Goal: Check status: Check status

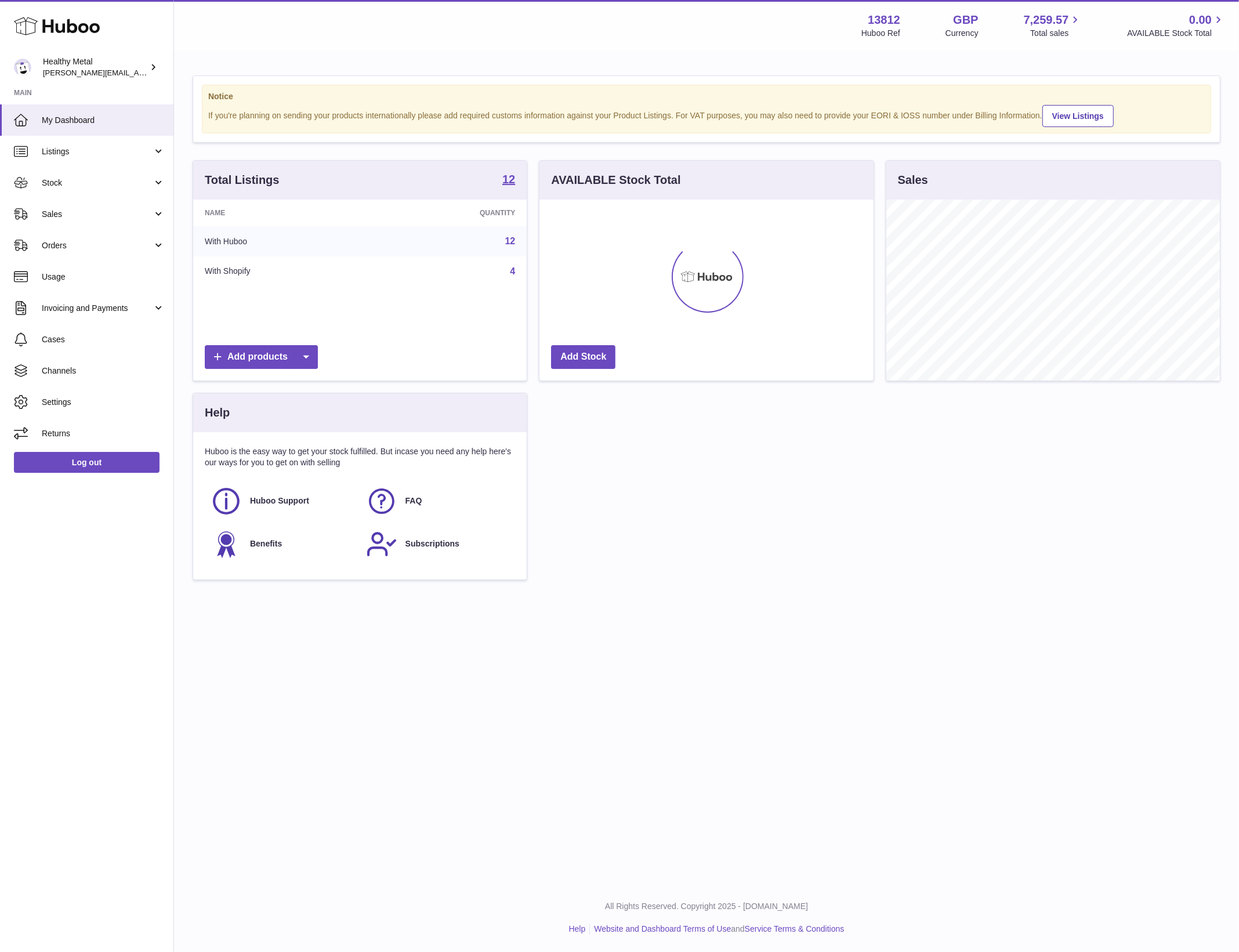
scroll to position [180, 333]
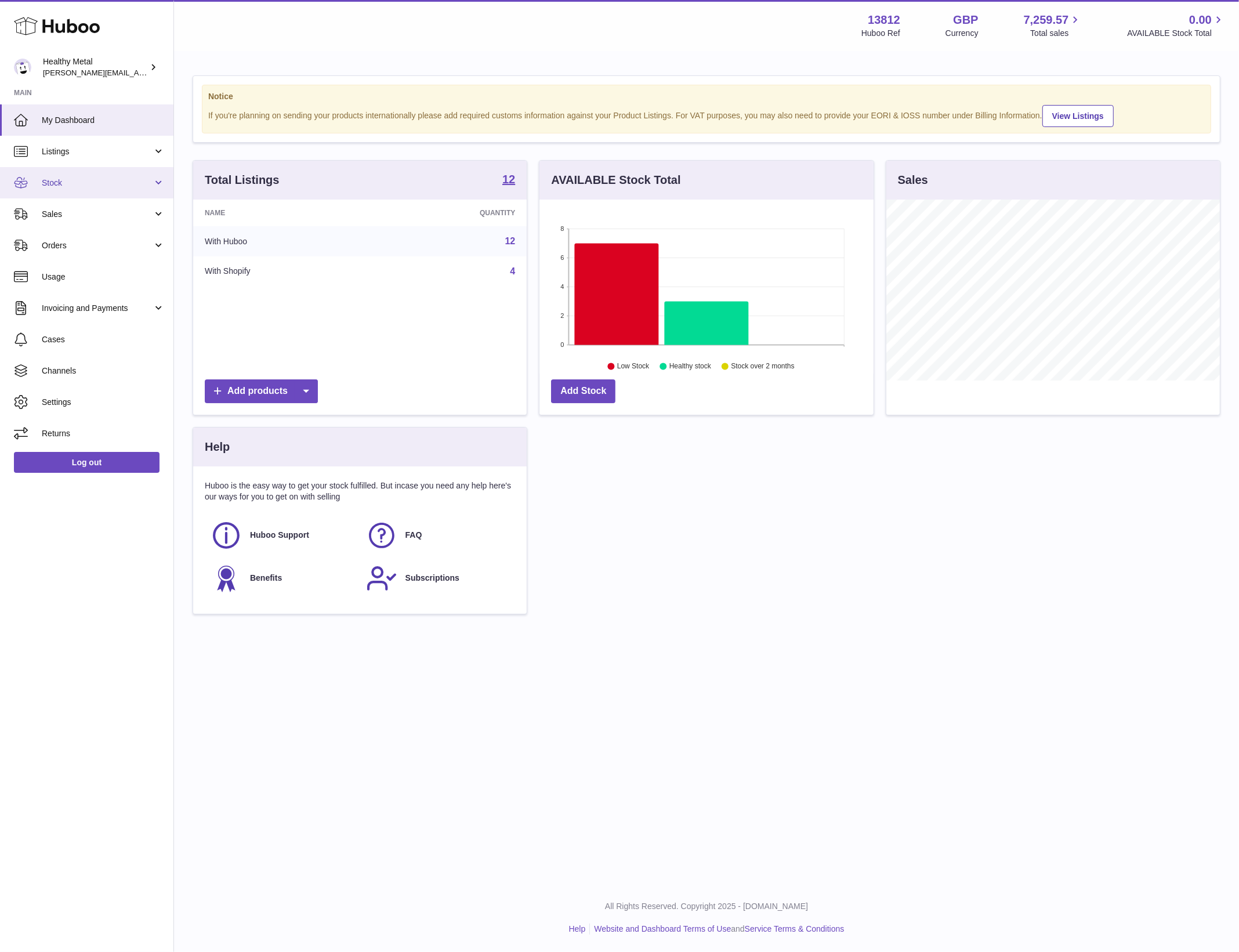
click at [69, 185] on span "Stock" at bounding box center [97, 183] width 111 height 11
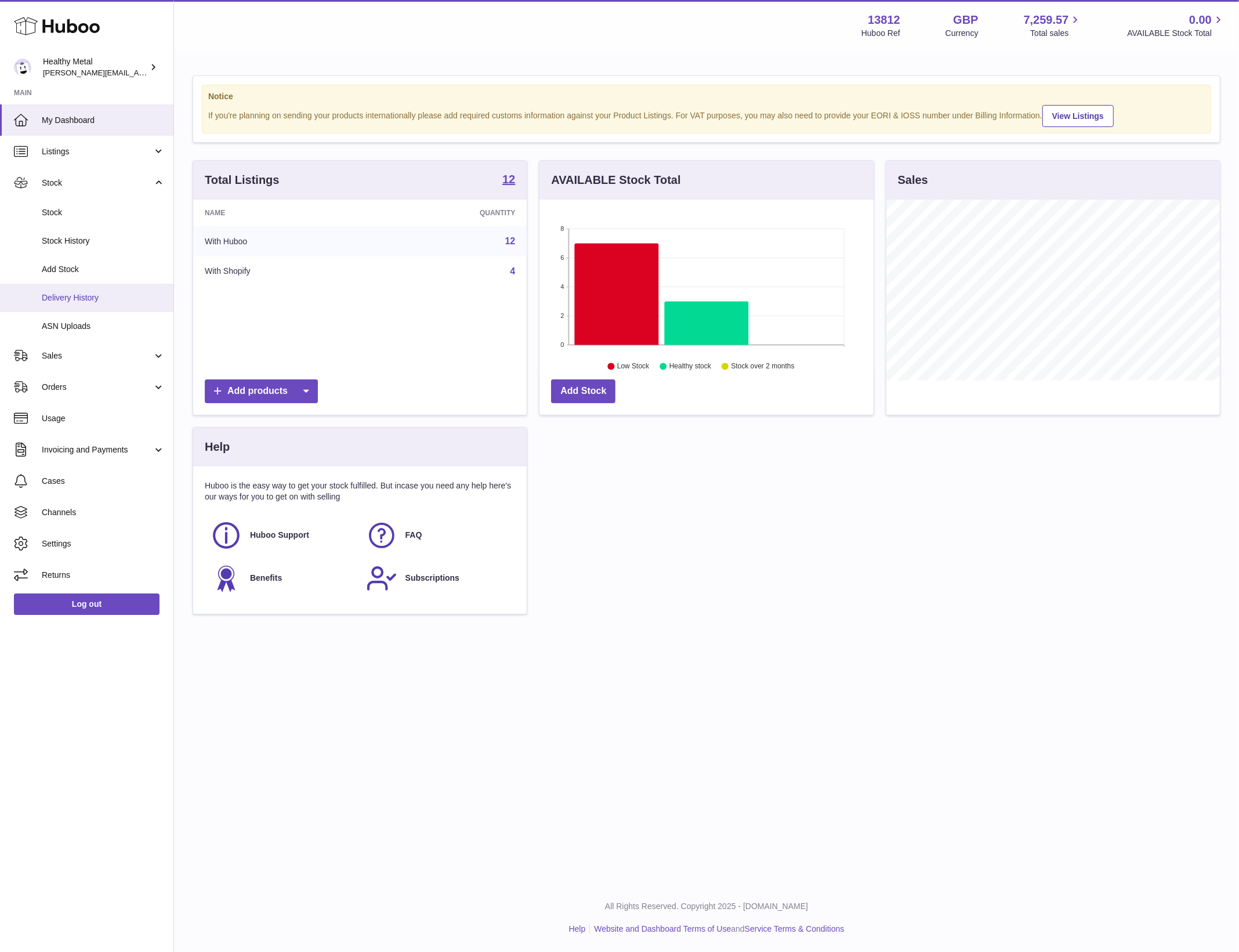
click at [69, 299] on span "Delivery History" at bounding box center [104, 298] width 123 height 11
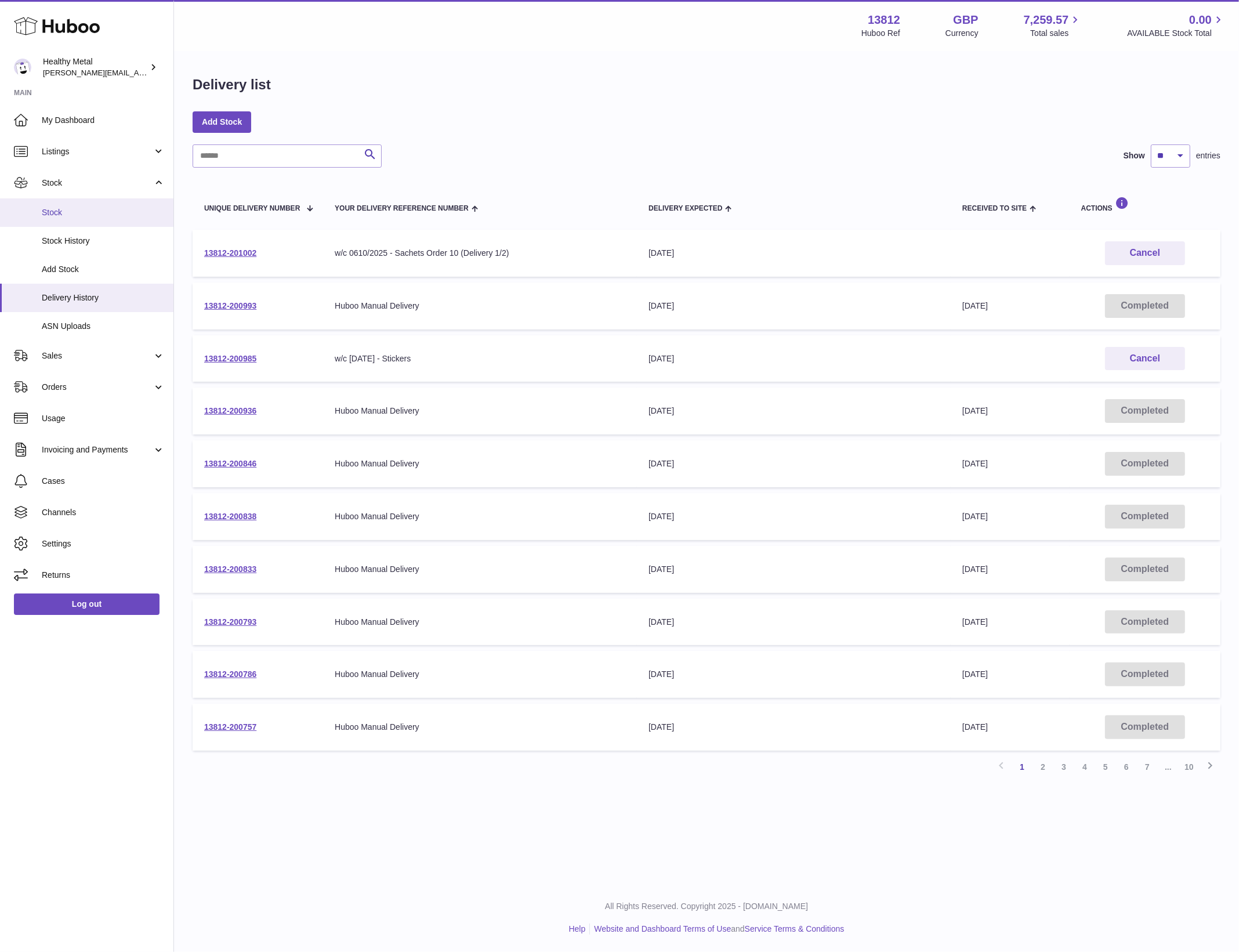
click at [72, 201] on link "Stock" at bounding box center [87, 212] width 173 height 28
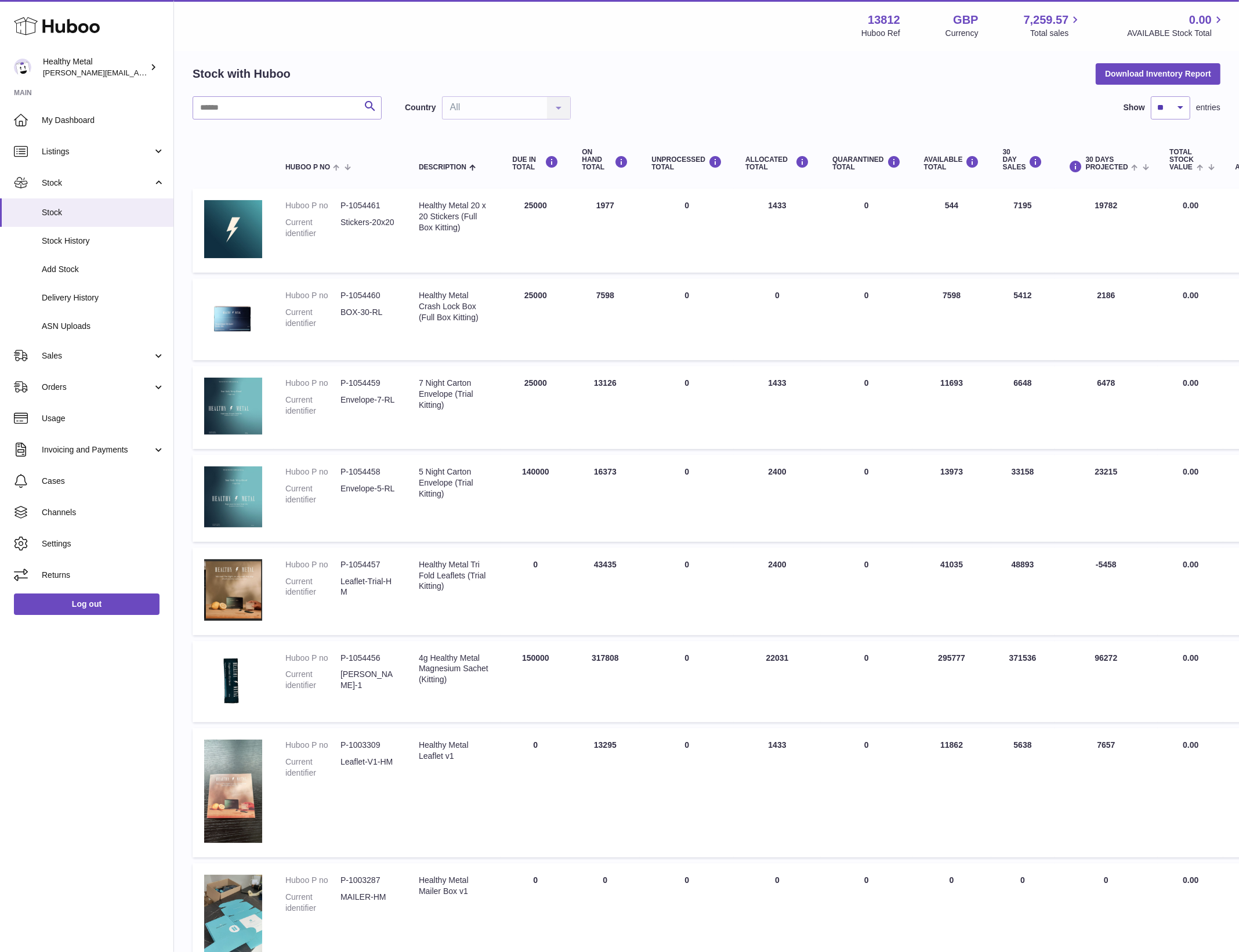
scroll to position [53, 0]
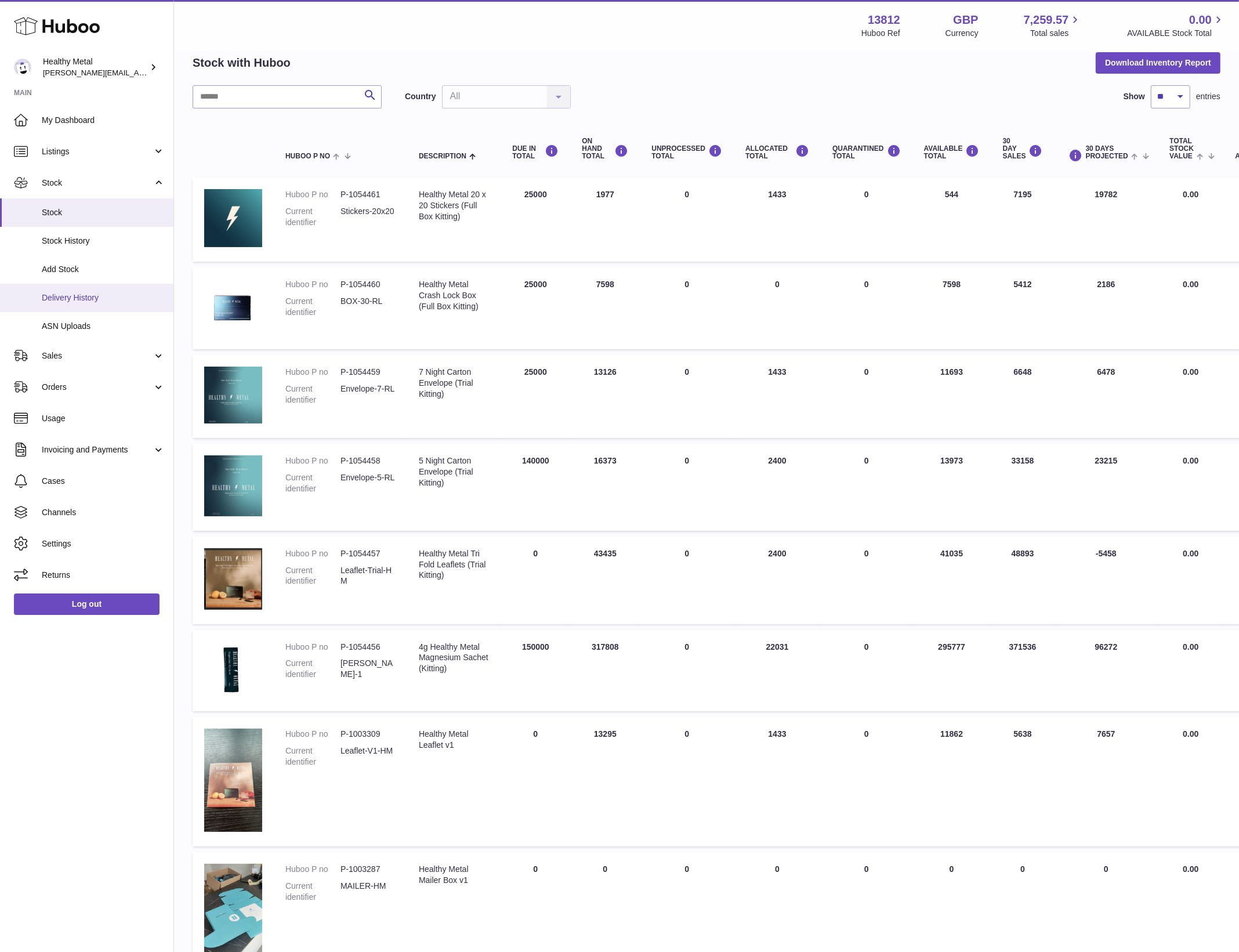
click at [94, 298] on span "Delivery History" at bounding box center [104, 298] width 123 height 11
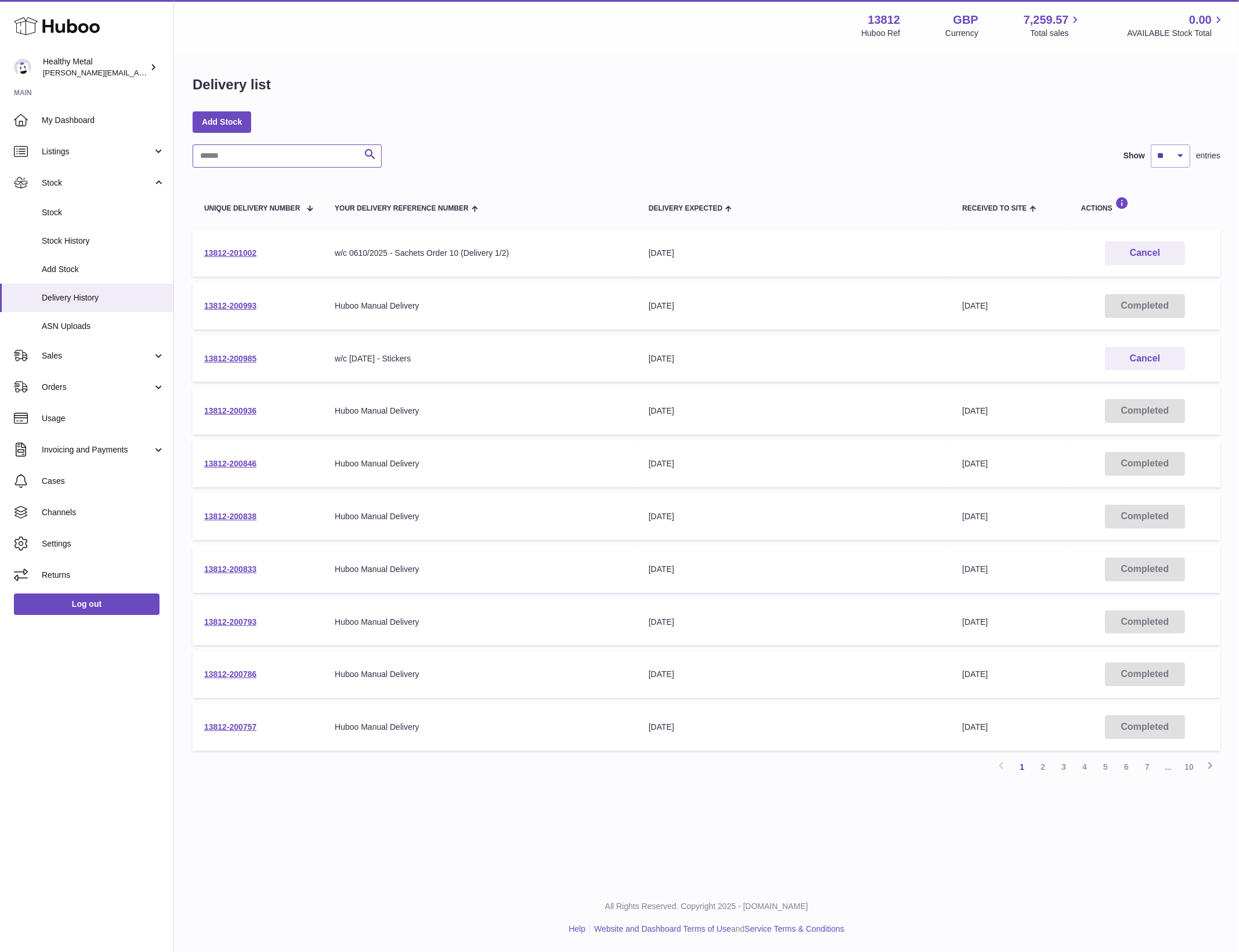
click at [241, 162] on input "text" at bounding box center [287, 156] width 189 height 23
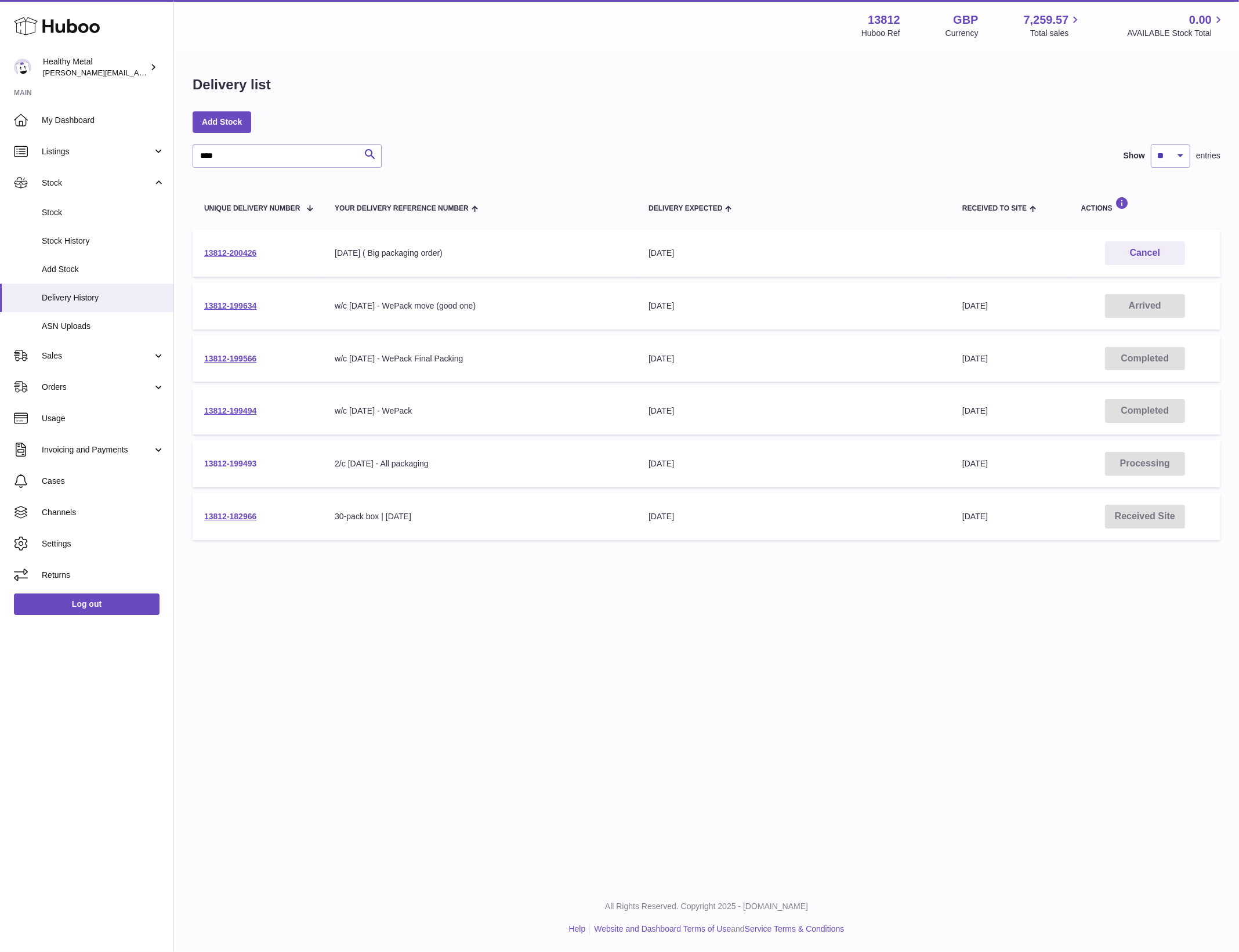
click at [240, 462] on link "13812-199493" at bounding box center [230, 463] width 53 height 9
click at [232, 462] on link "13812-199493" at bounding box center [230, 463] width 53 height 9
click at [269, 158] on input "****" at bounding box center [287, 156] width 189 height 23
type input "*"
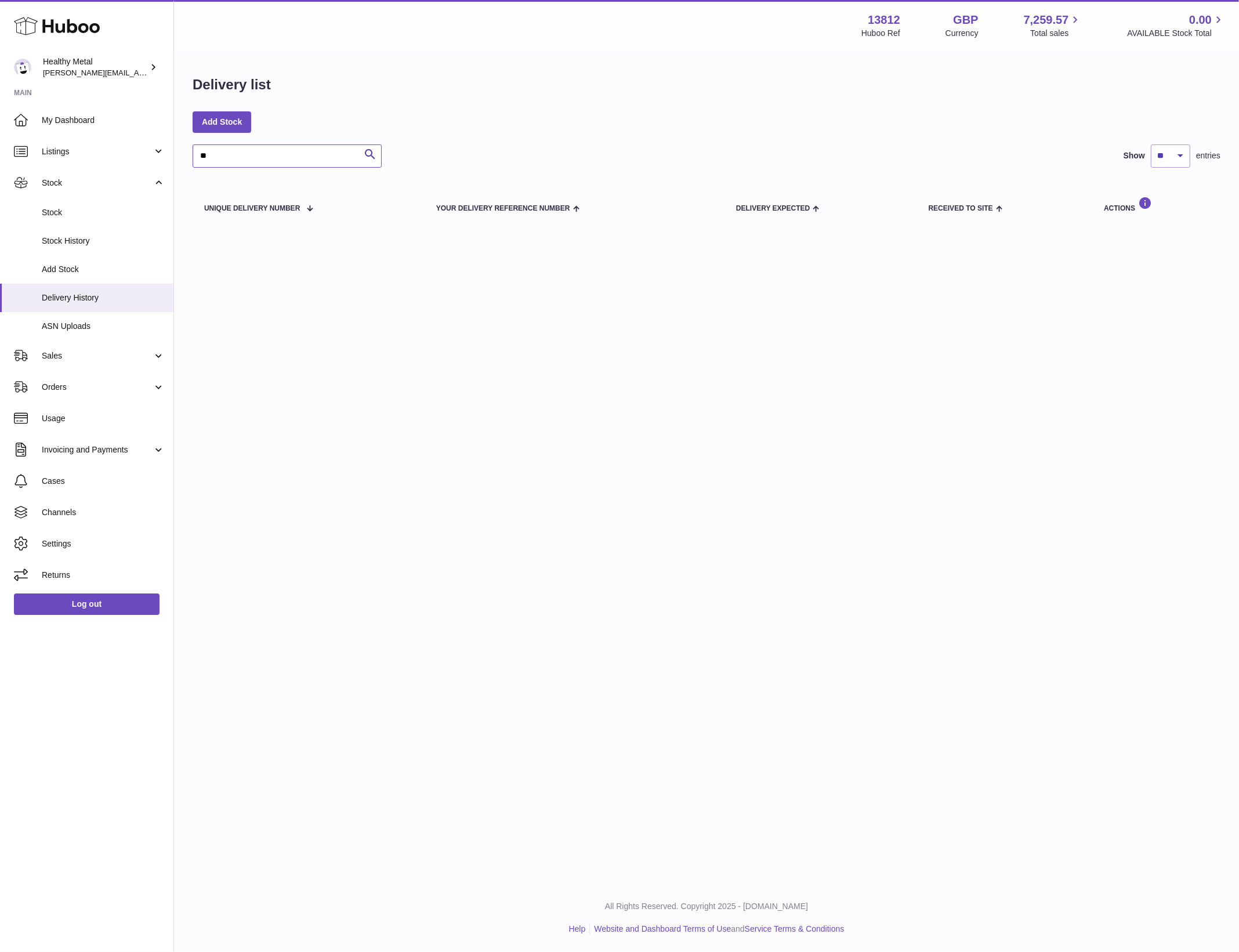
type input "*"
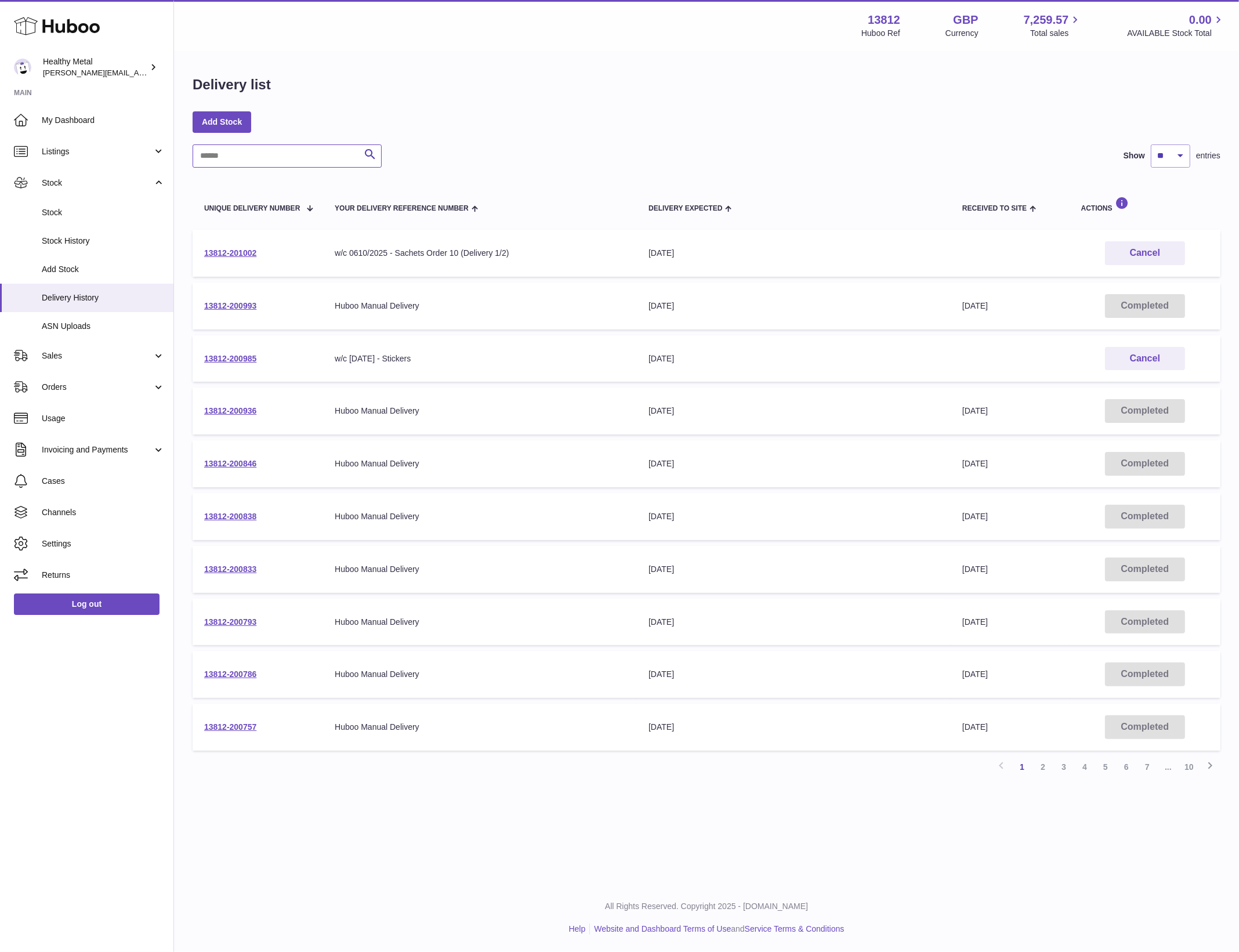
paste input "**********"
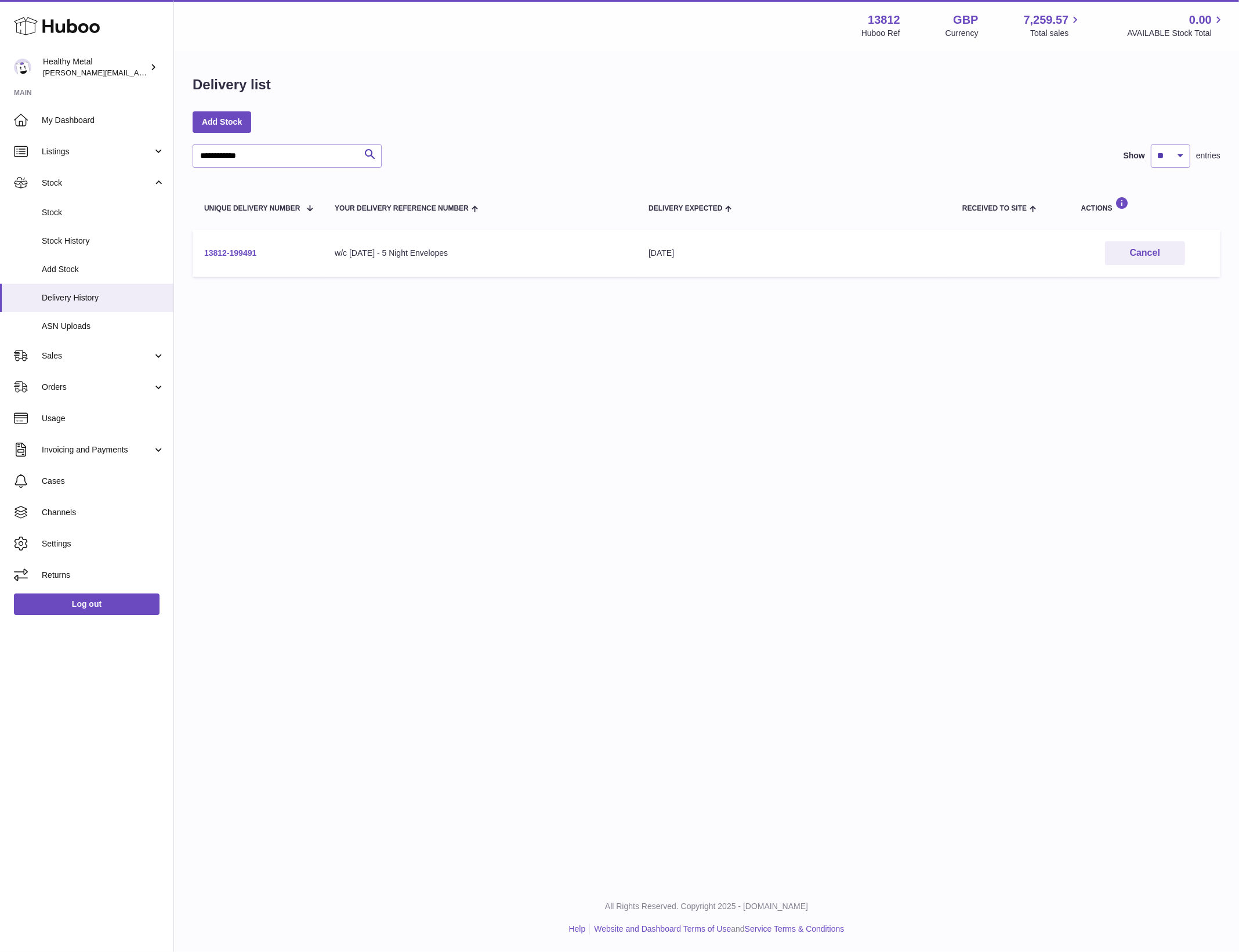
click at [247, 254] on link "13812-199491" at bounding box center [230, 252] width 53 height 9
click at [249, 158] on input "**********" at bounding box center [287, 156] width 189 height 23
click at [271, 153] on input "**********" at bounding box center [287, 156] width 189 height 23
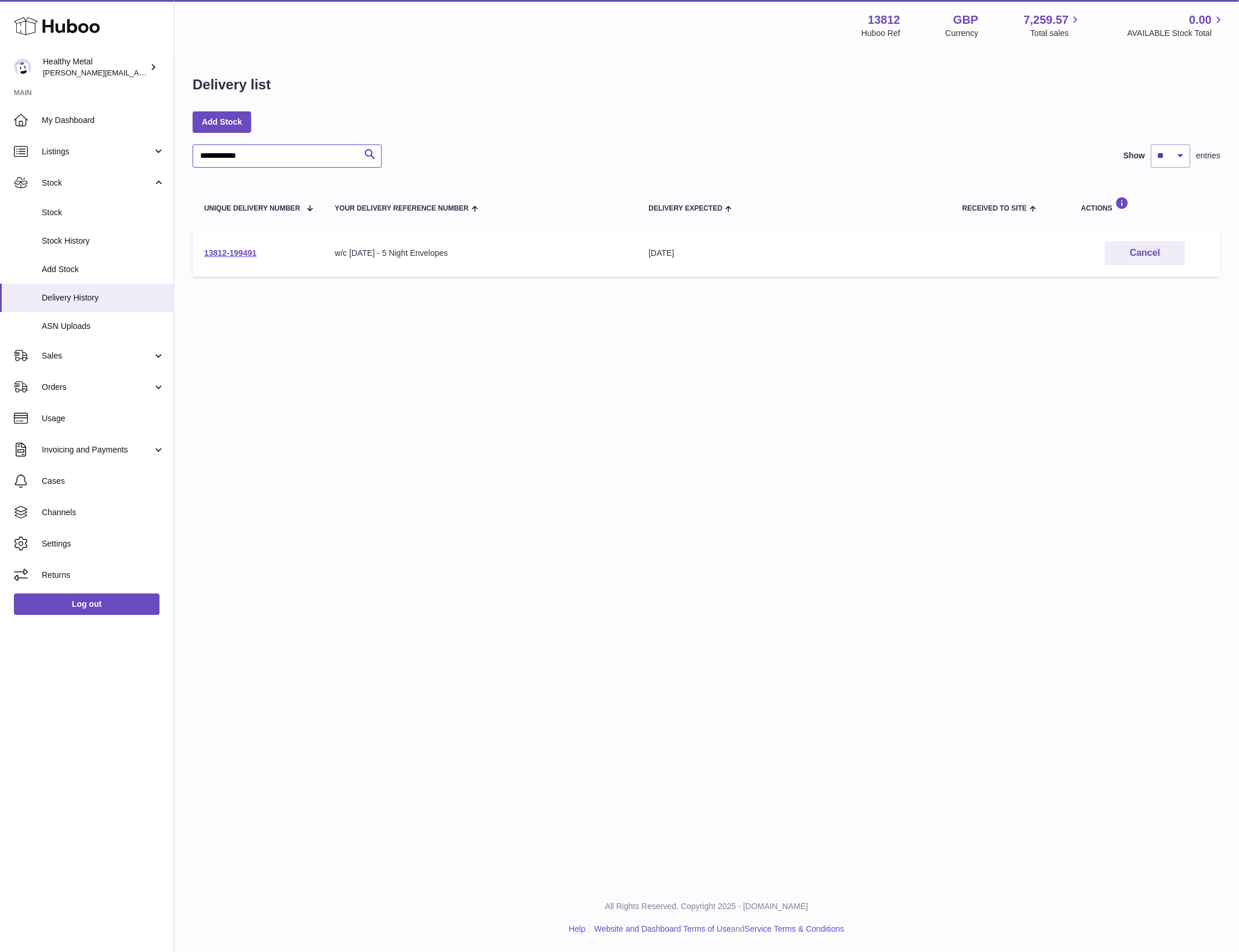
click at [271, 153] on input "**********" at bounding box center [287, 156] width 189 height 23
paste input "text"
type input "**********"
click at [222, 259] on td "13812-199493" at bounding box center [257, 253] width 130 height 47
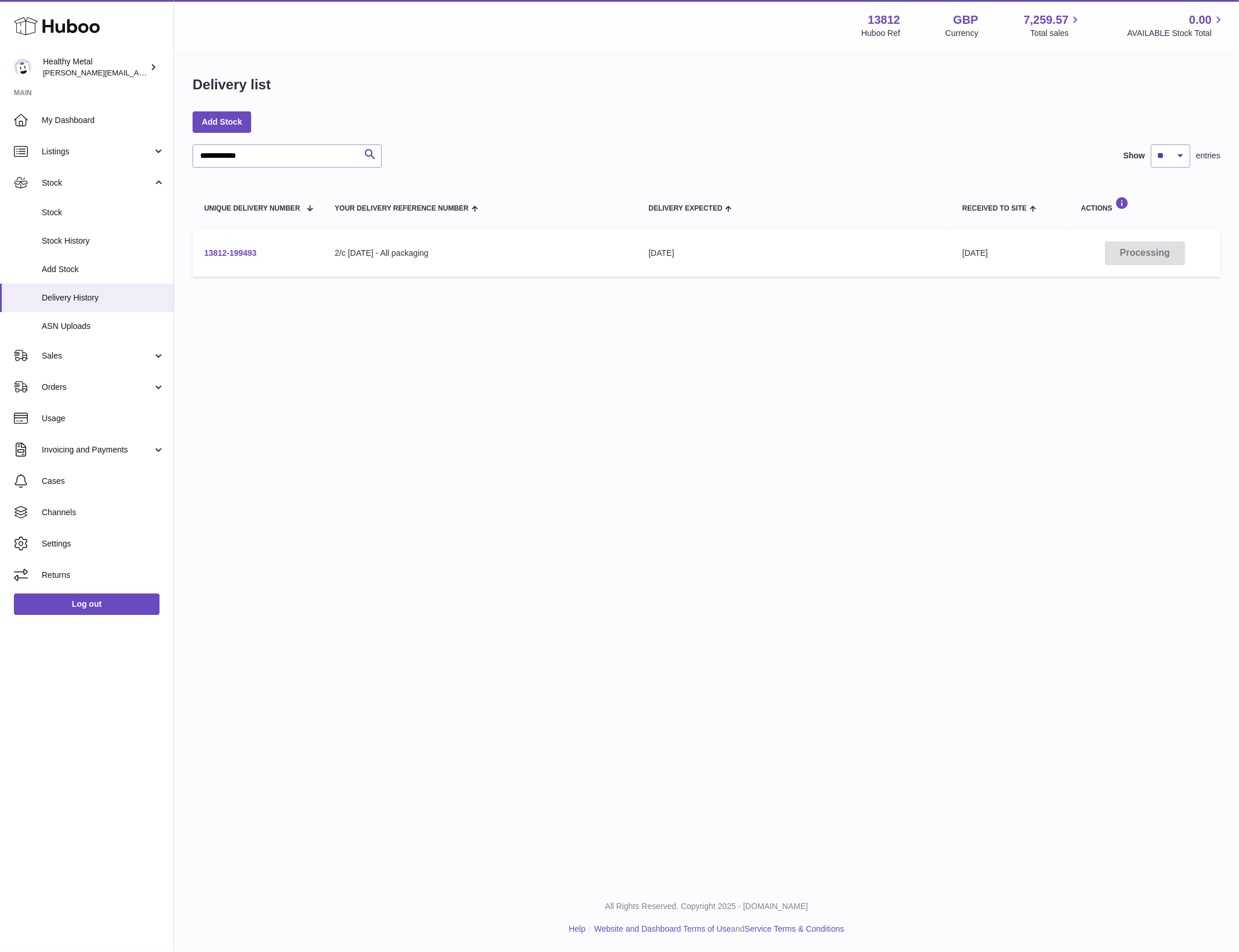
click at [230, 255] on link "13812-199493" at bounding box center [230, 252] width 53 height 9
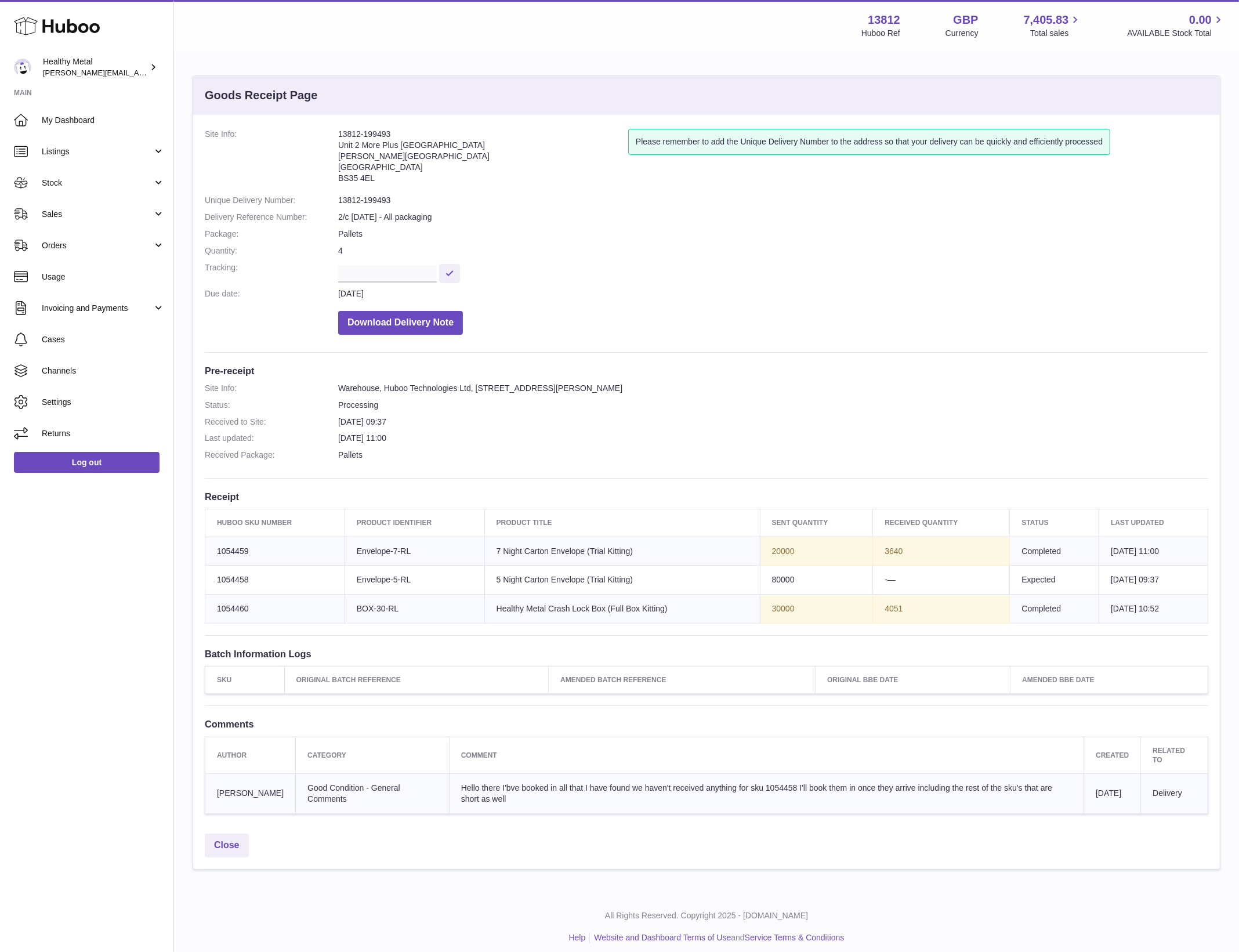
scroll to position [10, 0]
click at [742, 241] on dl "Site Info: 13812-199493 Unit 2 More Plus Central Park Hudson Ave Severn Beach B…" at bounding box center [706, 235] width 1003 height 212
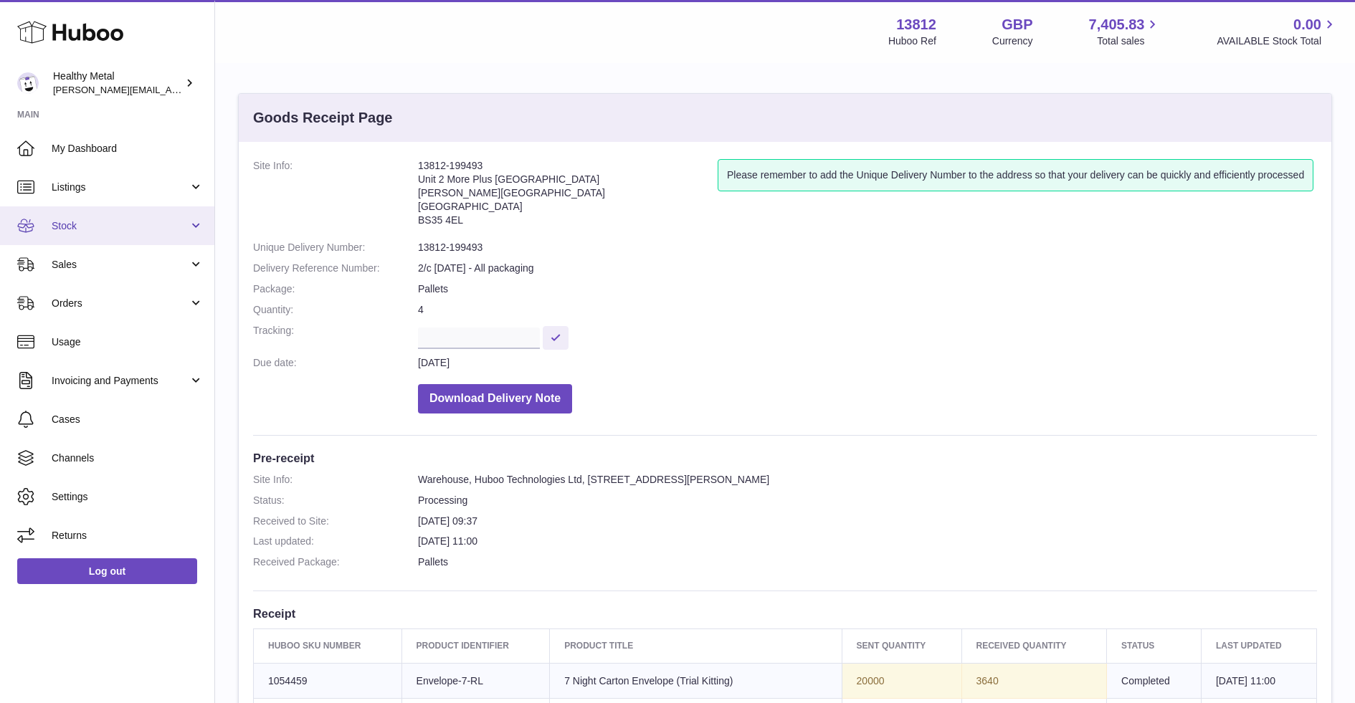
click at [112, 234] on link "Stock" at bounding box center [107, 226] width 214 height 39
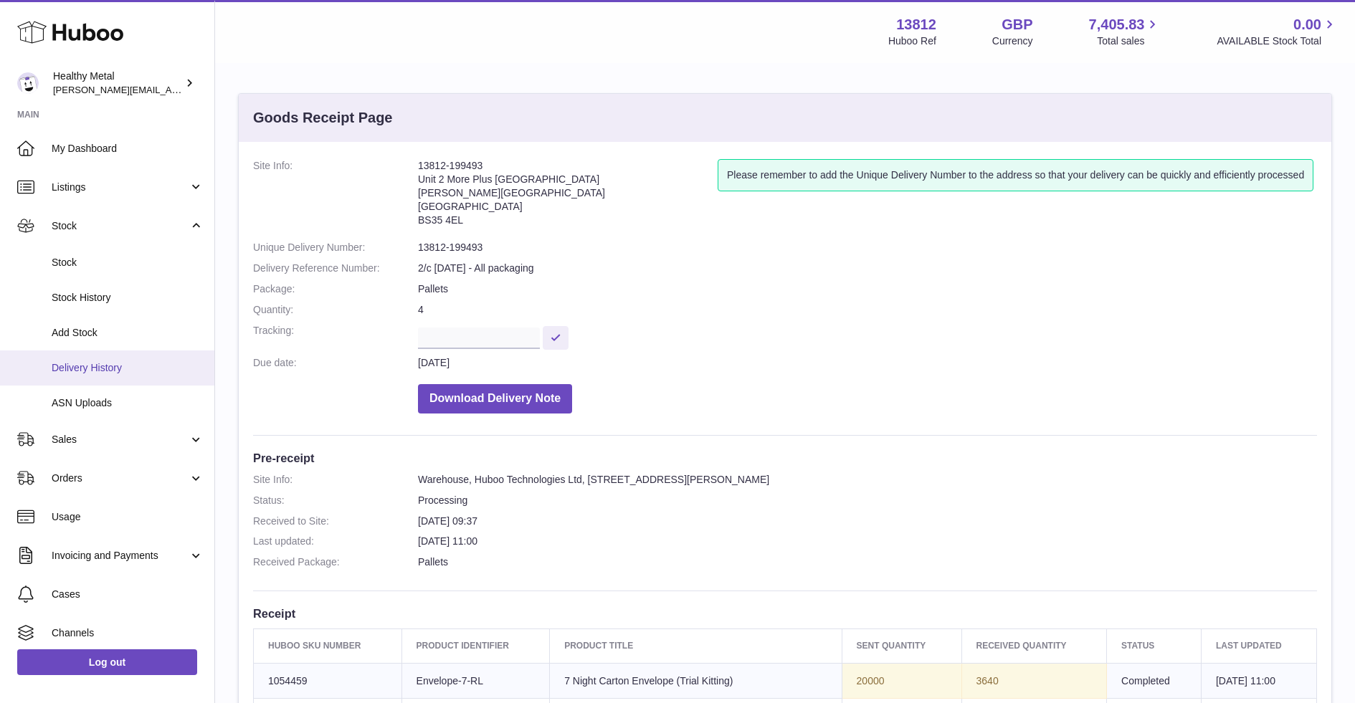
click at [113, 368] on span "Delivery History" at bounding box center [128, 368] width 152 height 14
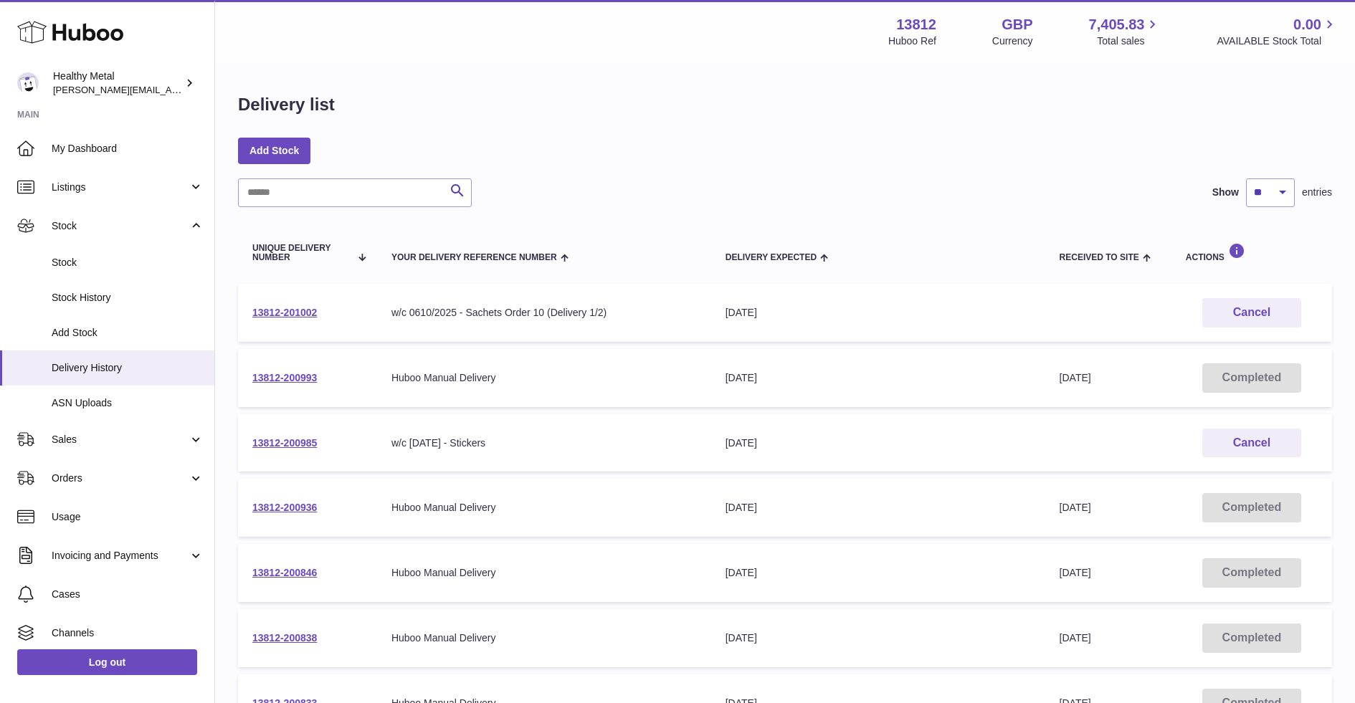
click at [95, 255] on link "Stock" at bounding box center [107, 262] width 214 height 35
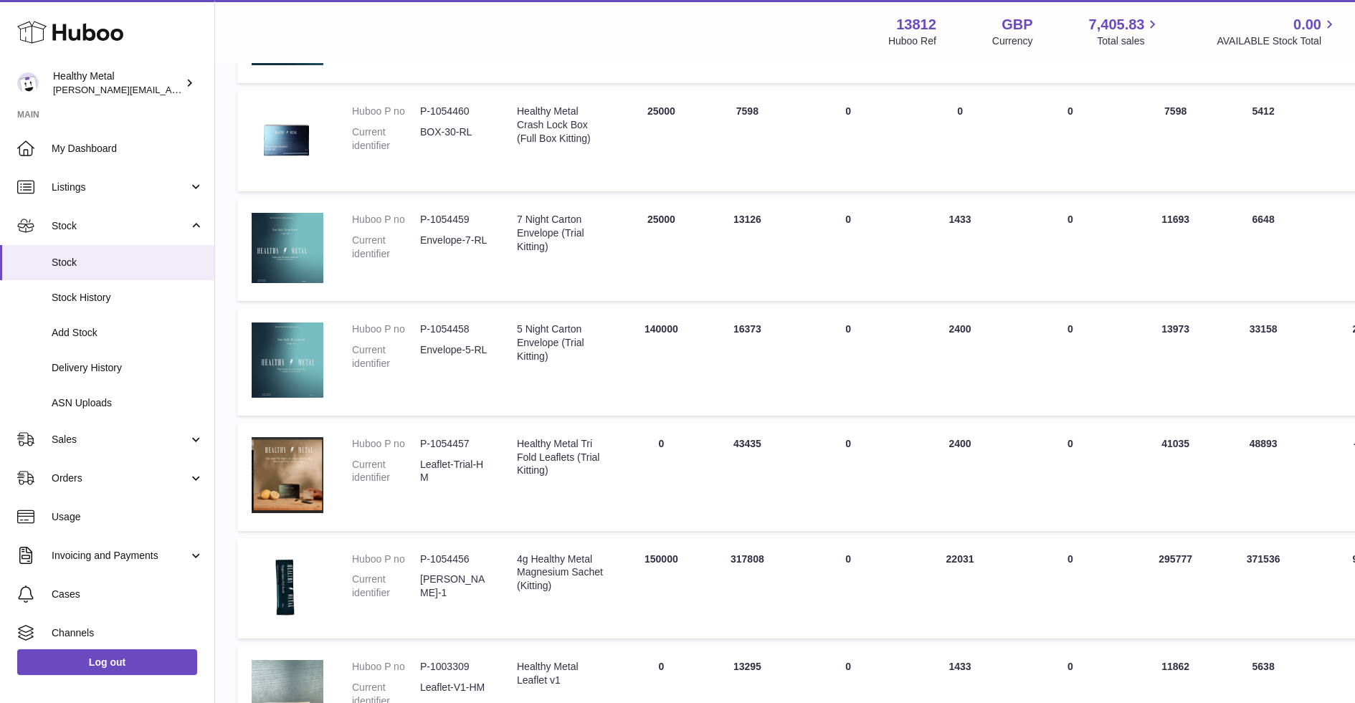
scroll to position [307, 1]
click at [95, 364] on span "Delivery History" at bounding box center [128, 368] width 152 height 14
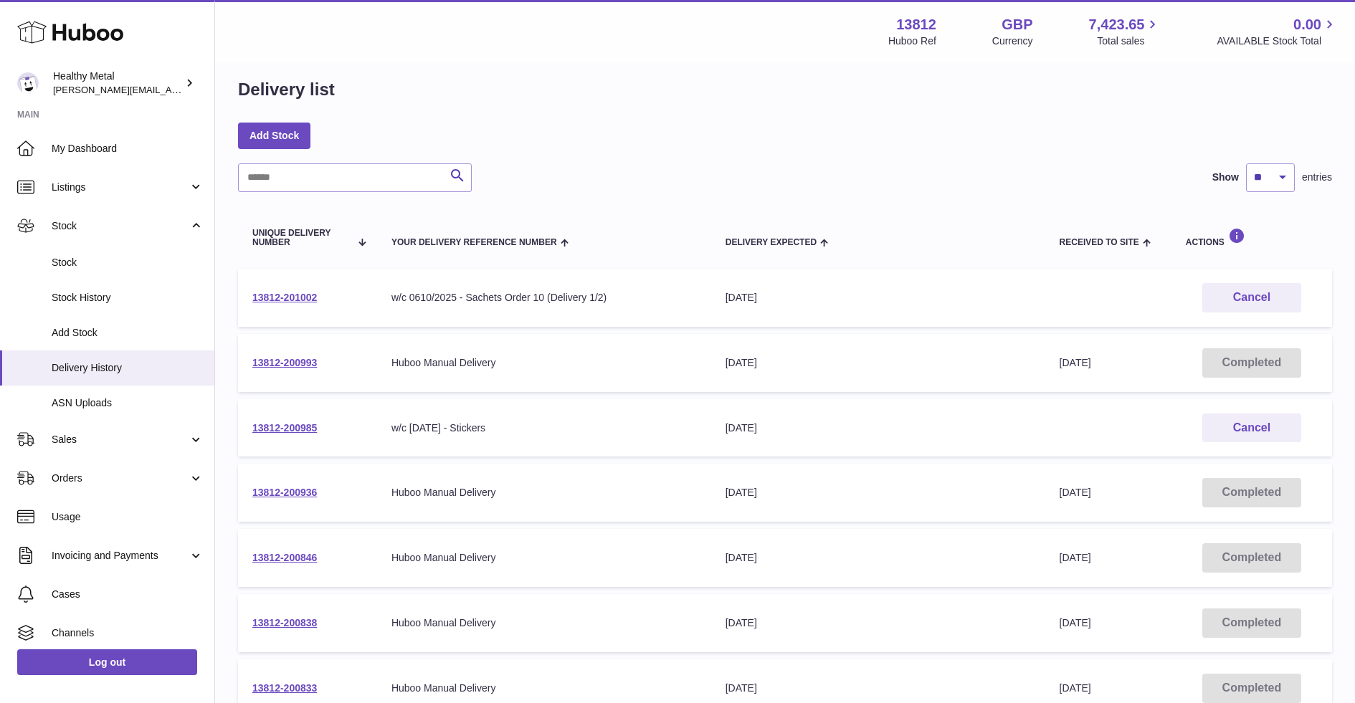
scroll to position [1, 0]
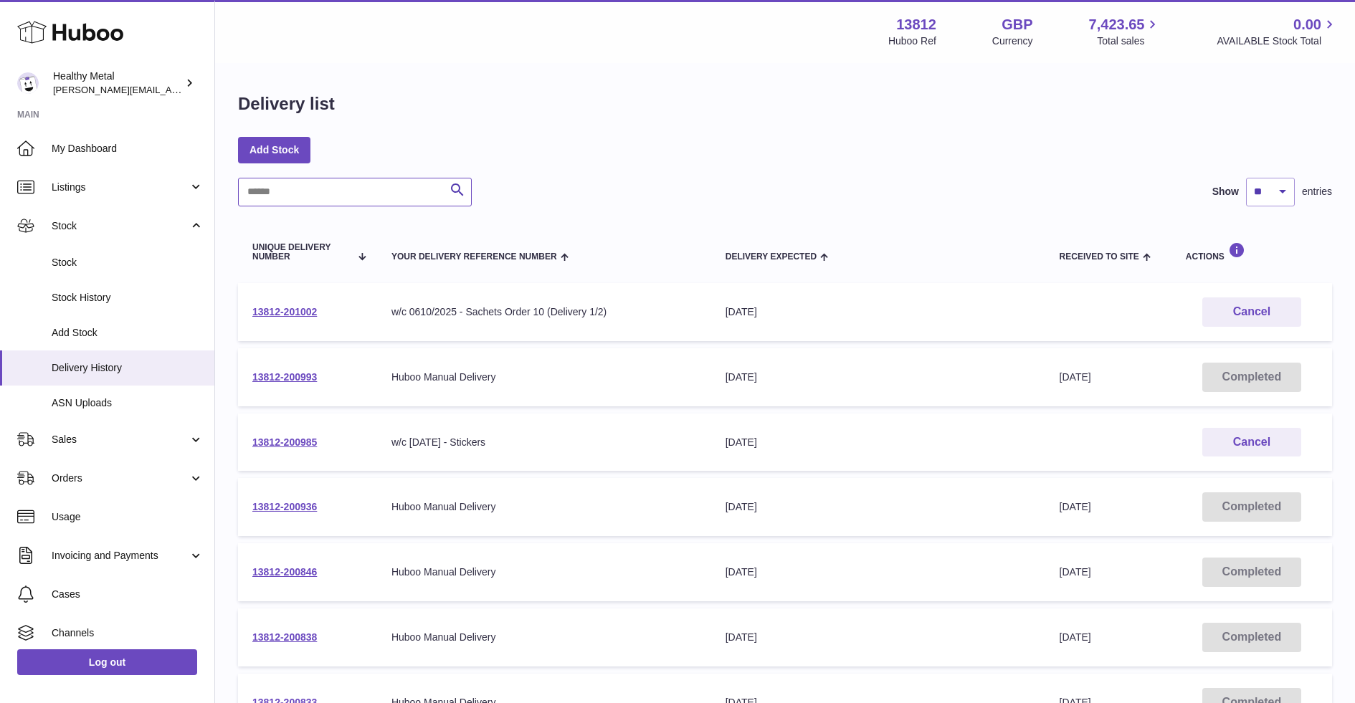
click at [356, 191] on input "text" at bounding box center [355, 192] width 234 height 29
click at [333, 189] on input "******" at bounding box center [355, 193] width 234 height 29
type input "*******"
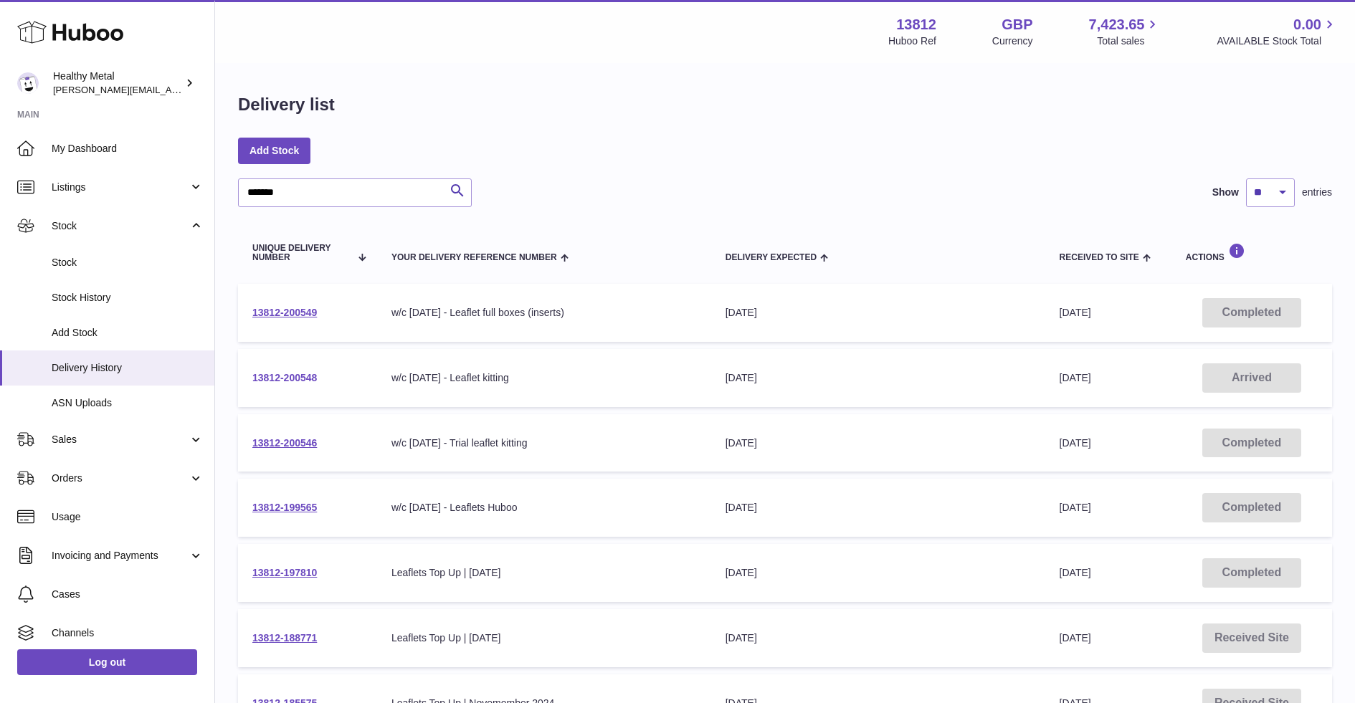
click at [267, 379] on link "13812-200548" at bounding box center [284, 377] width 65 height 11
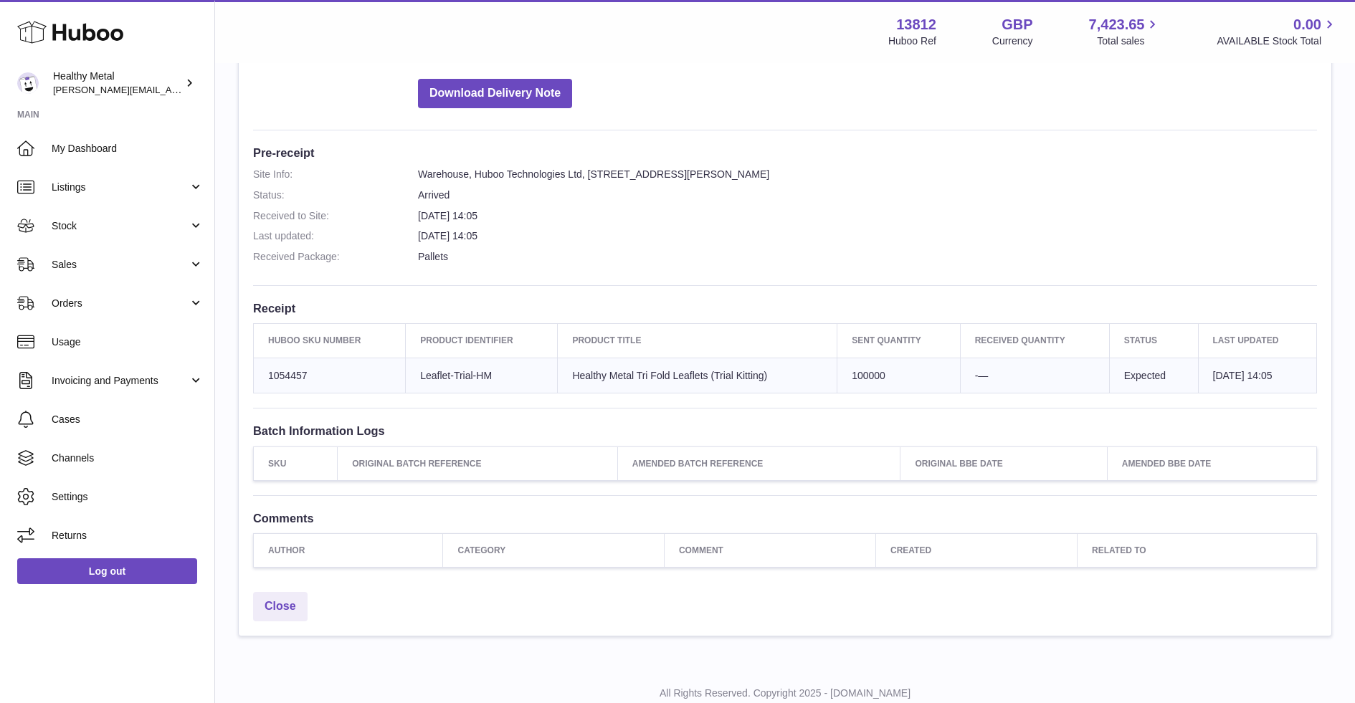
scroll to position [300, 0]
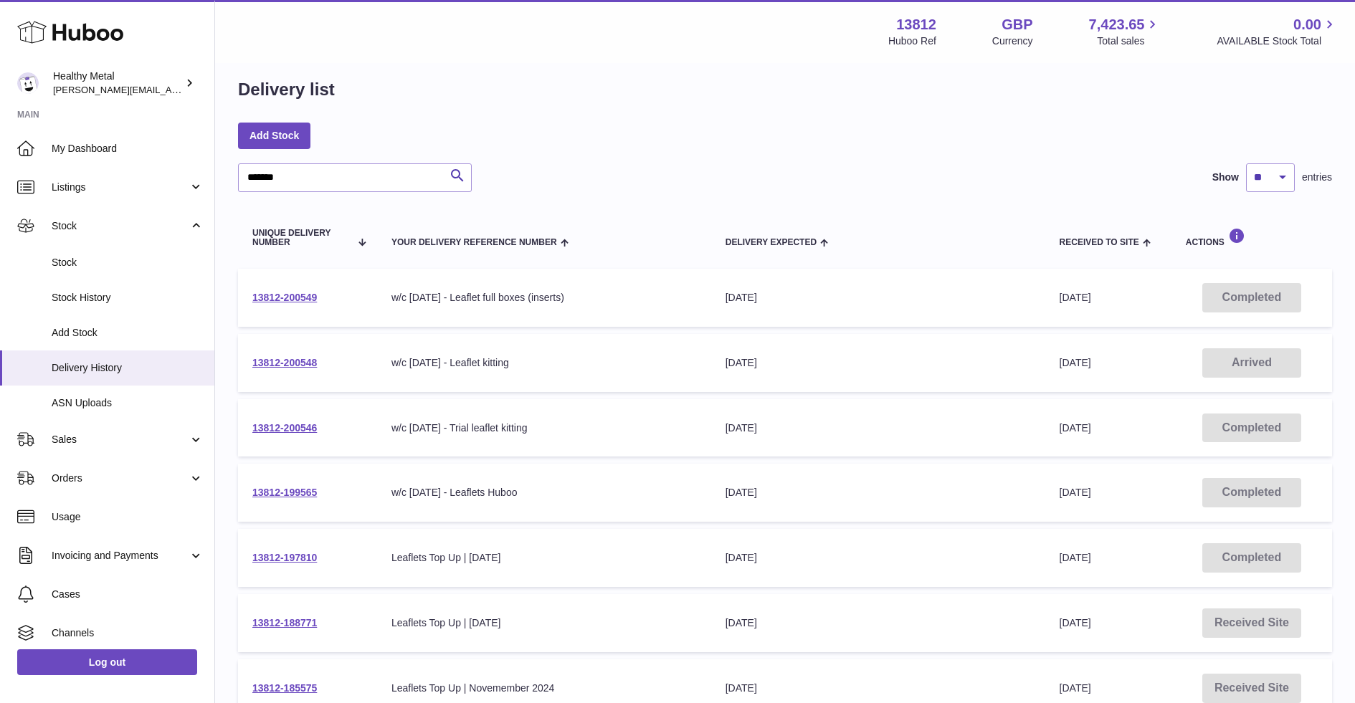
scroll to position [23, 0]
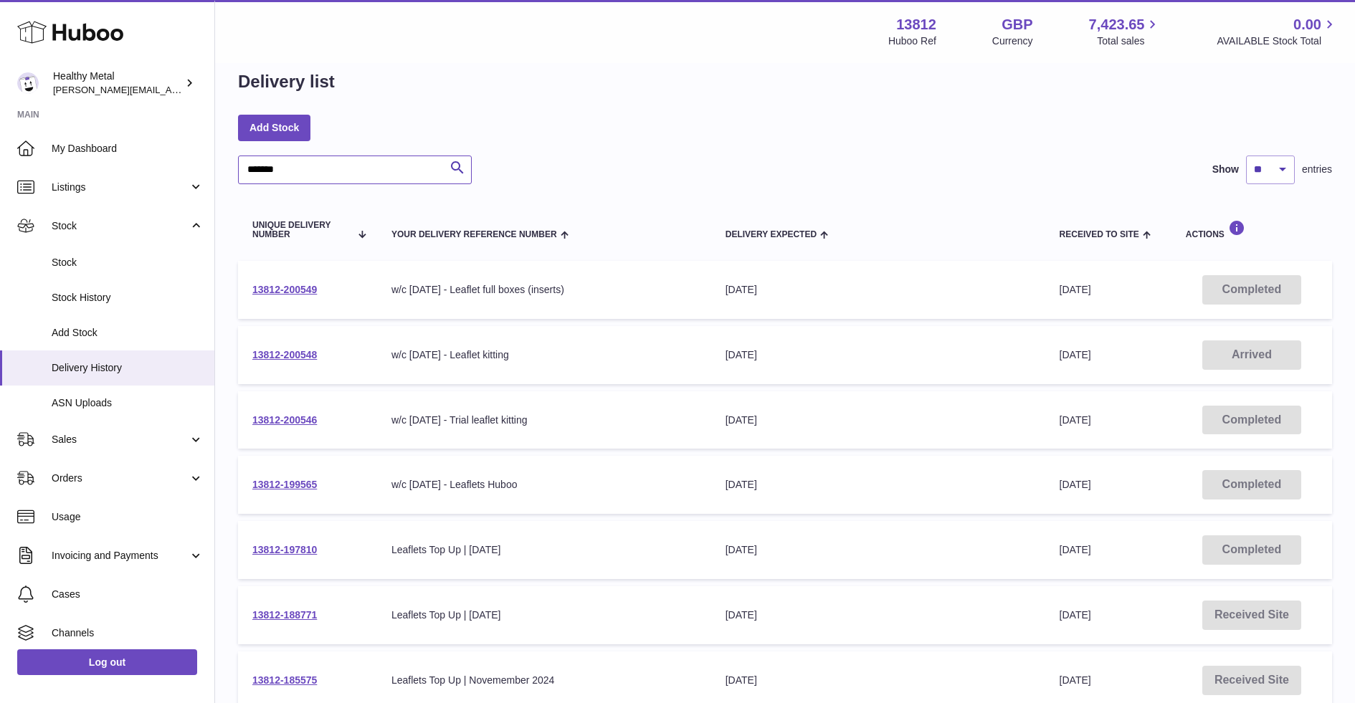
click at [285, 174] on input "*******" at bounding box center [355, 170] width 234 height 29
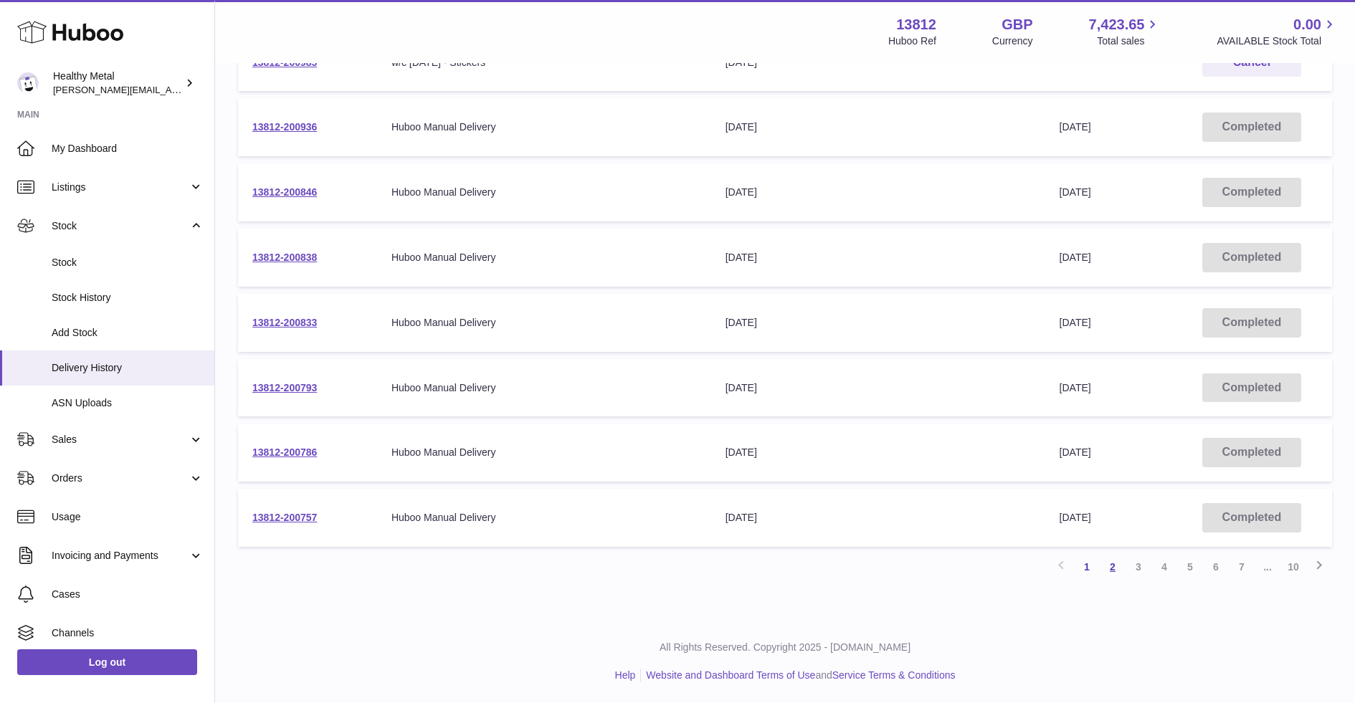
click at [1114, 568] on link "2" at bounding box center [1113, 567] width 26 height 26
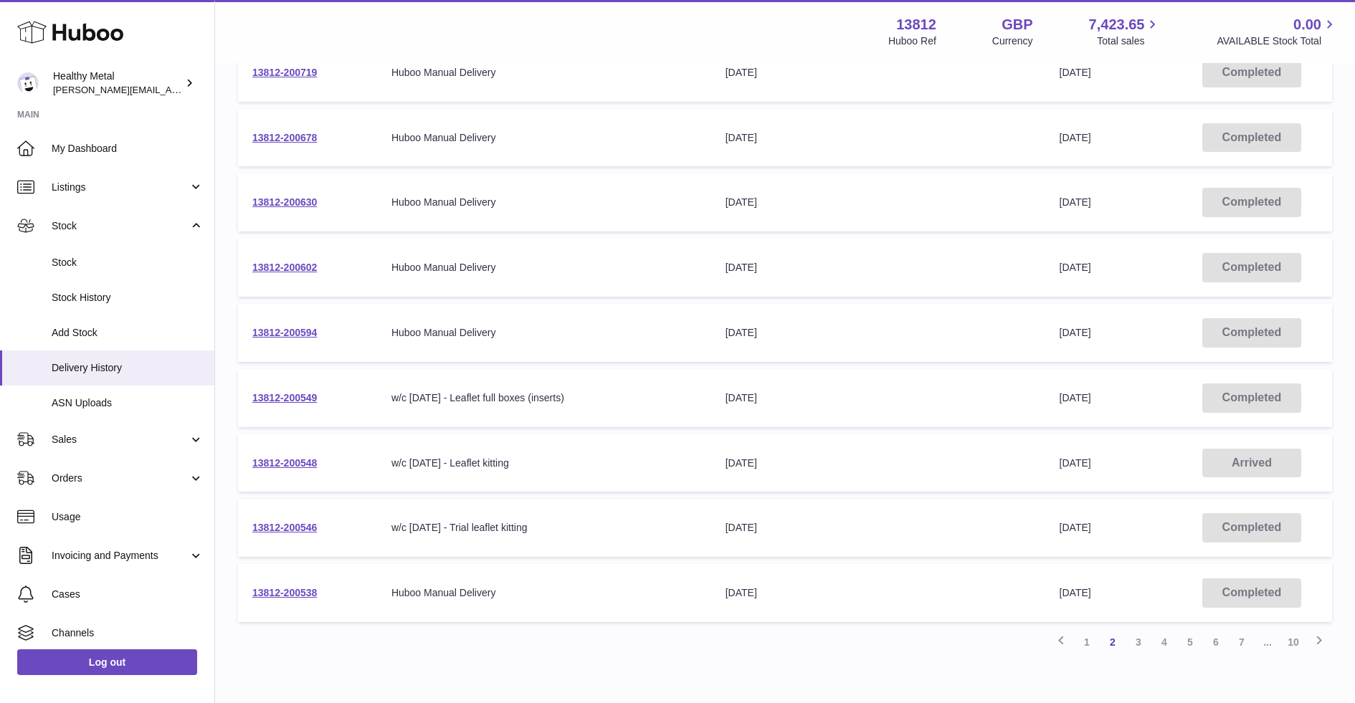
scroll to position [381, 0]
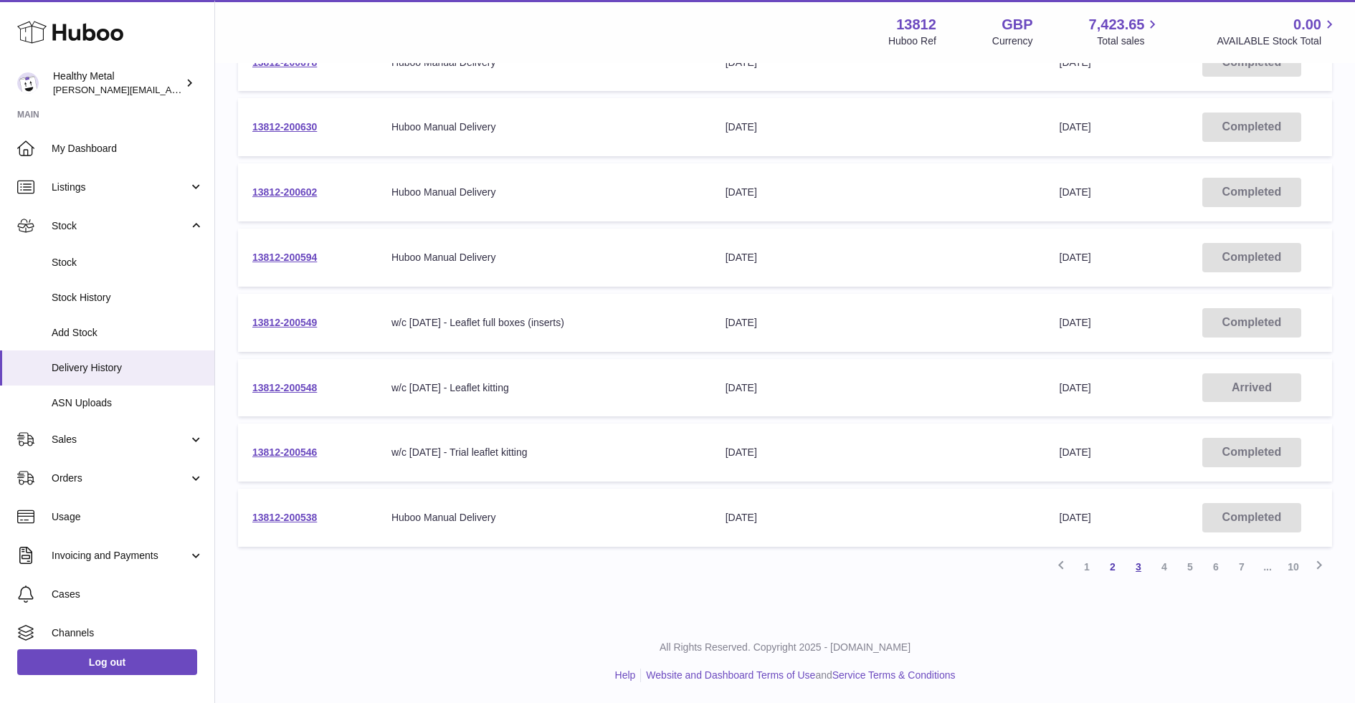
click at [1138, 566] on link "3" at bounding box center [1139, 567] width 26 height 26
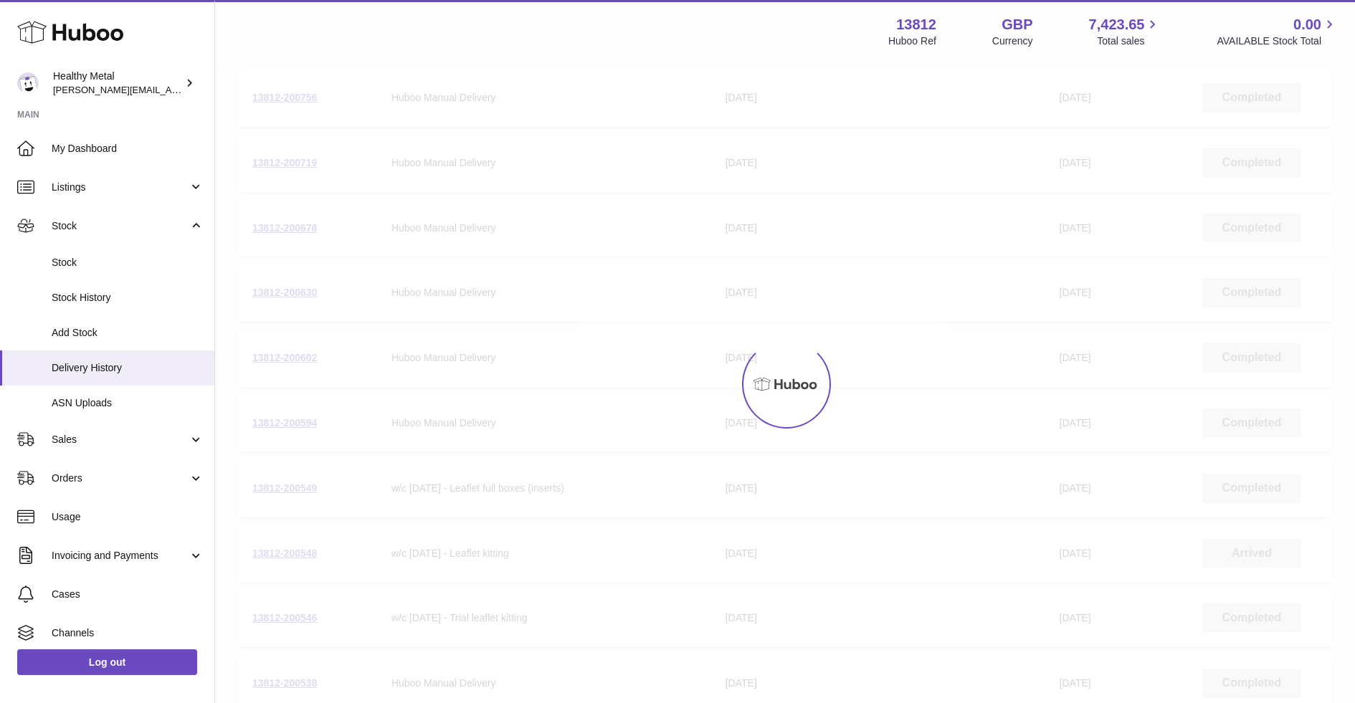
scroll to position [65, 0]
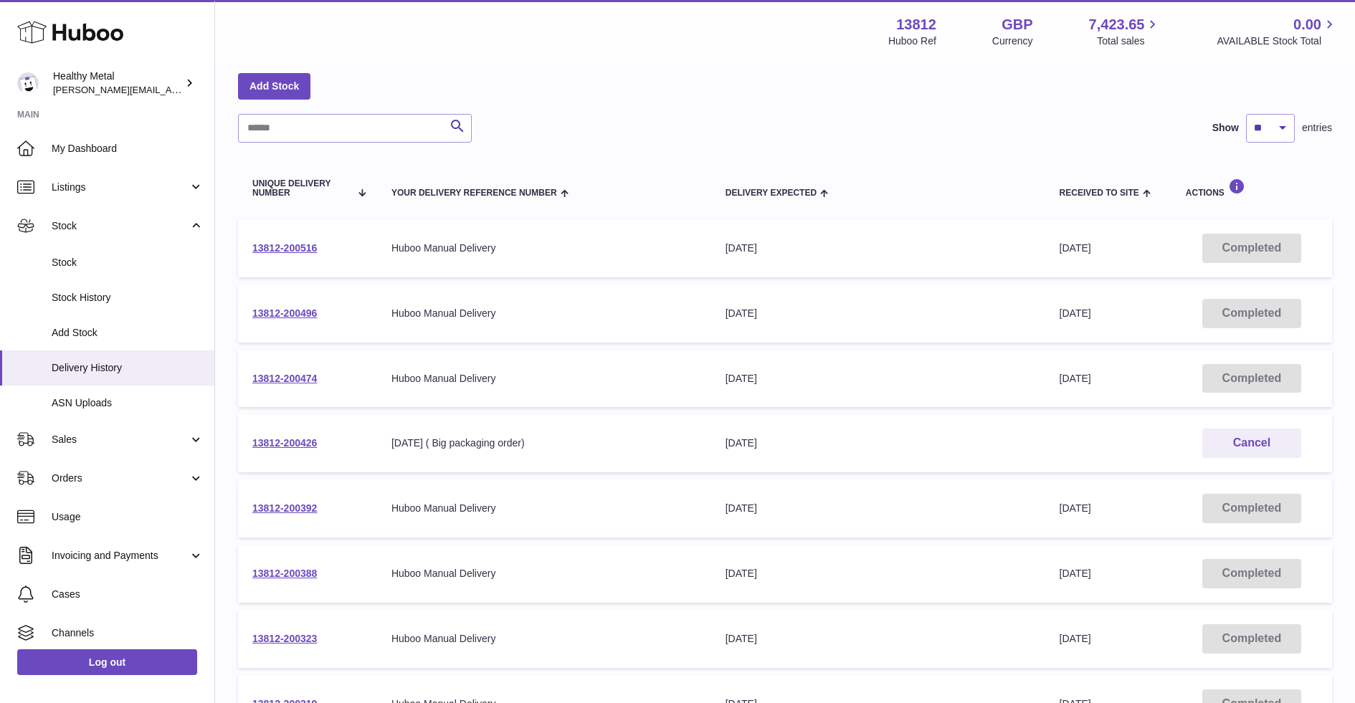
click at [306, 450] on td "13812-200426" at bounding box center [307, 443] width 139 height 58
click at [291, 440] on link "13812-200426" at bounding box center [284, 442] width 65 height 11
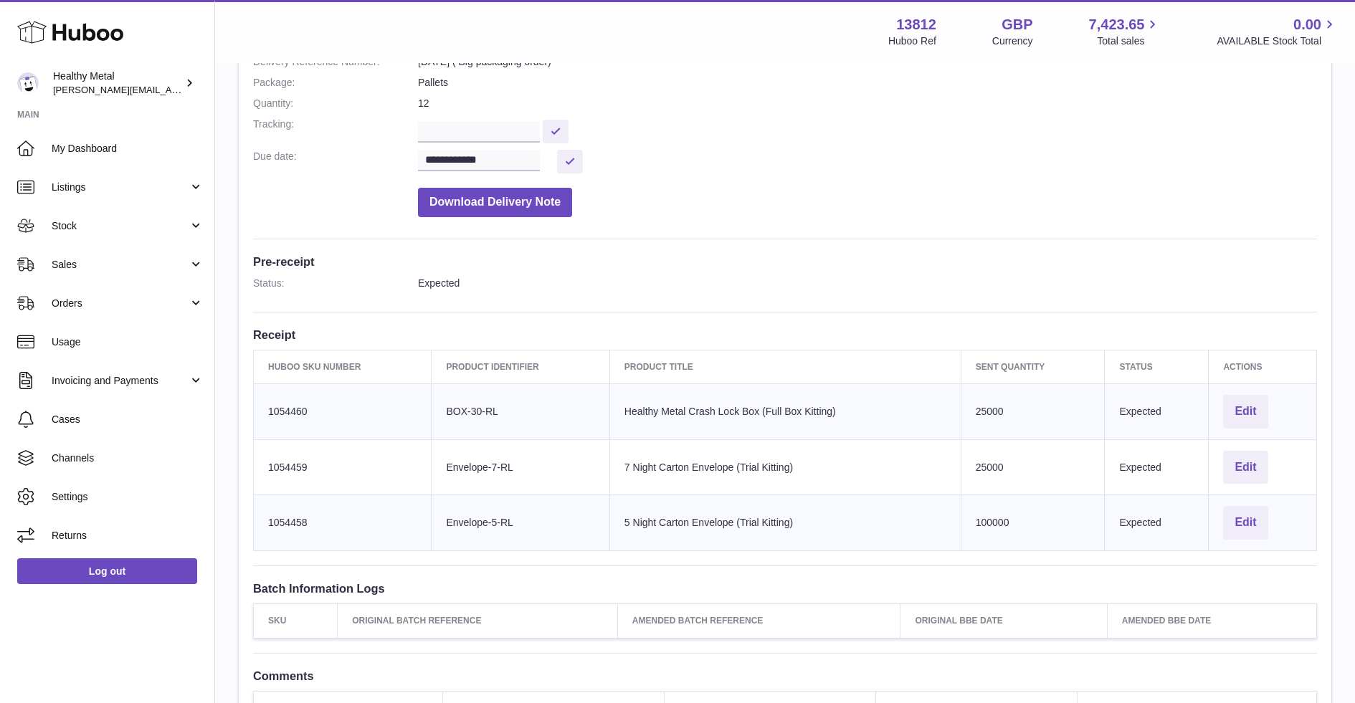
scroll to position [210, 0]
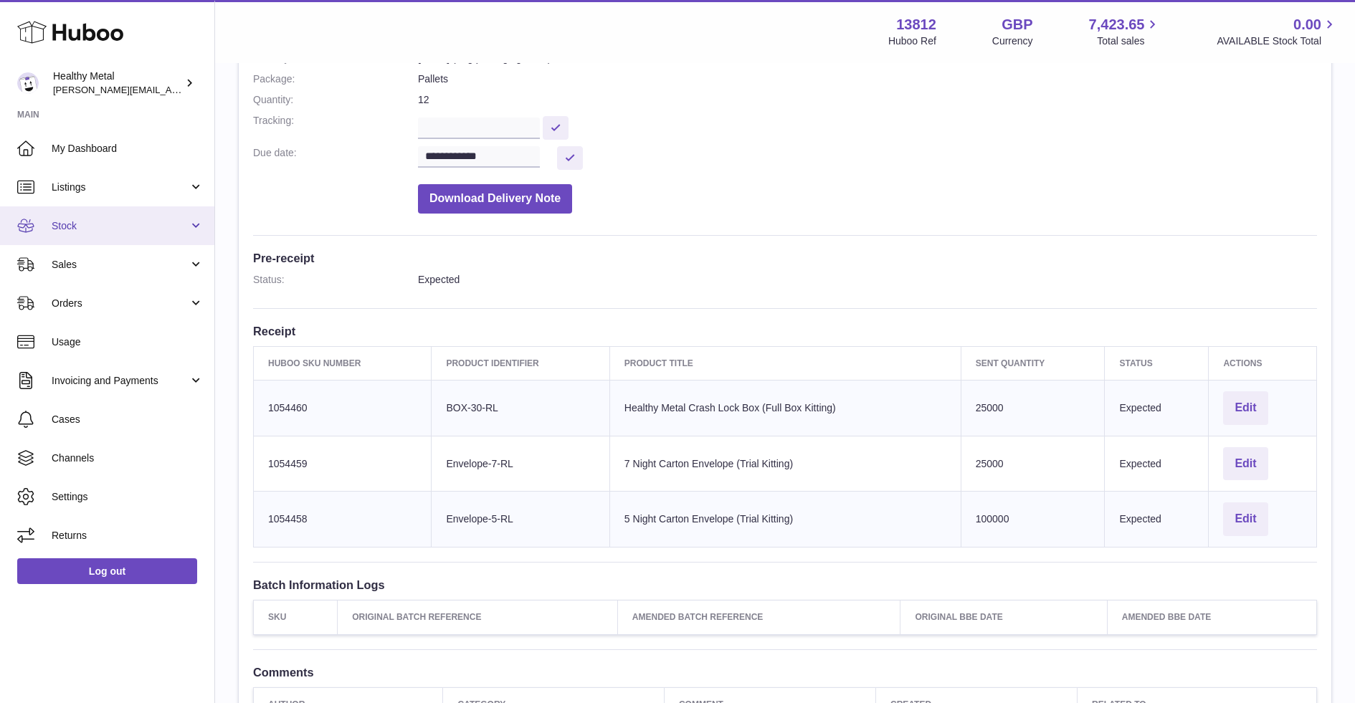
click at [96, 223] on span "Stock" at bounding box center [120, 226] width 137 height 14
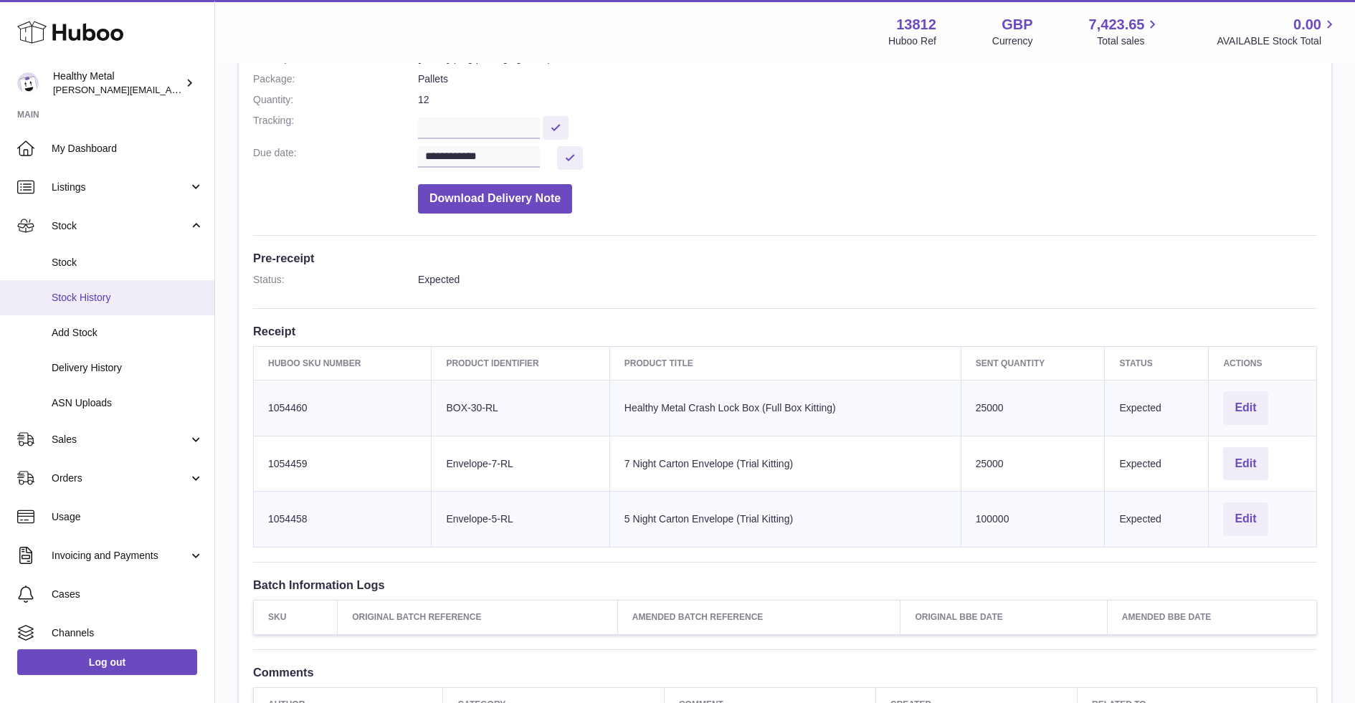
click at [128, 285] on link "Stock History" at bounding box center [107, 297] width 214 height 35
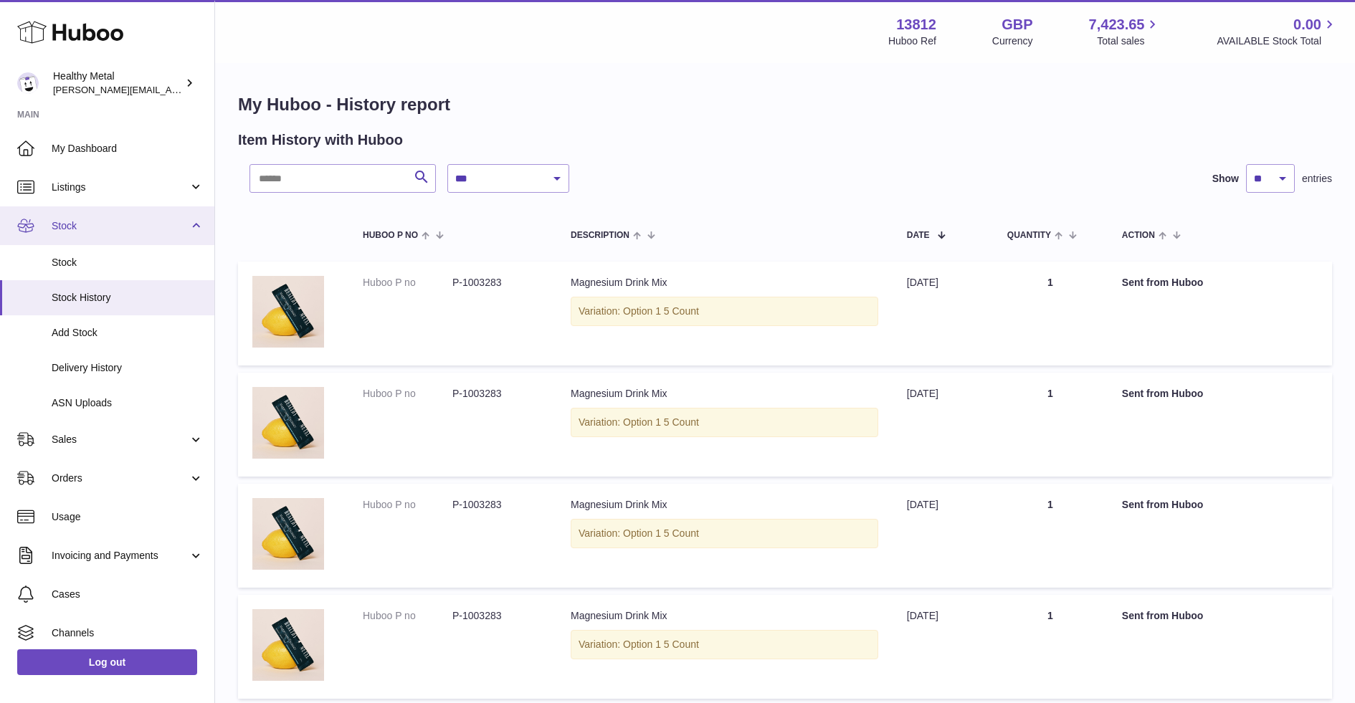
click at [91, 237] on link "Stock" at bounding box center [107, 226] width 214 height 39
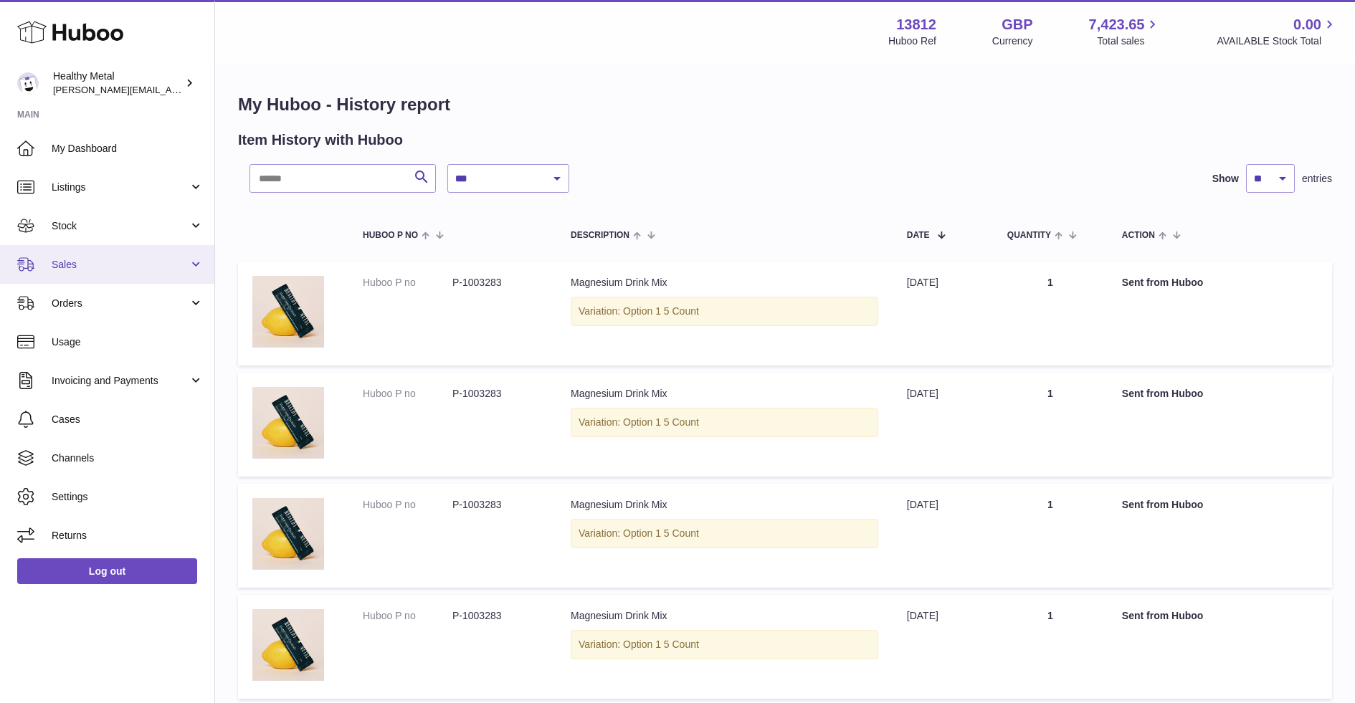
click at [84, 258] on span "Sales" at bounding box center [120, 265] width 137 height 14
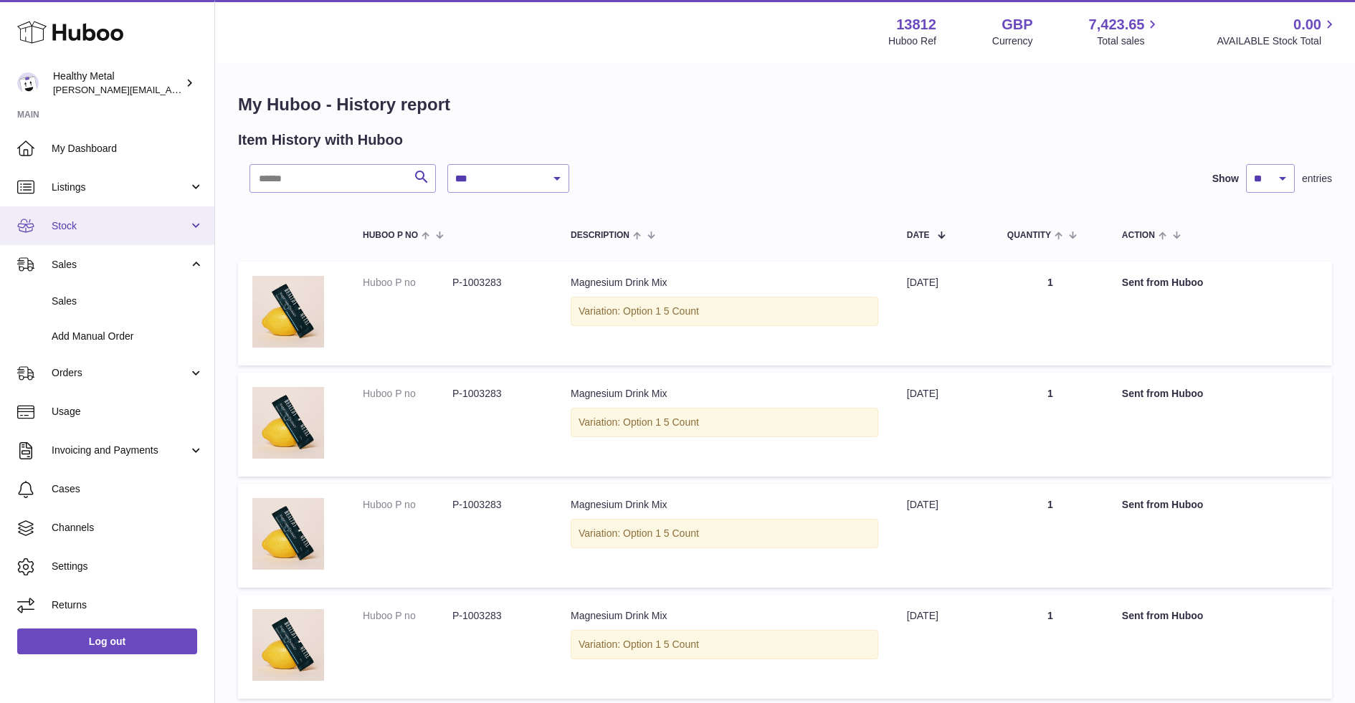
click at [103, 217] on link "Stock" at bounding box center [107, 226] width 214 height 39
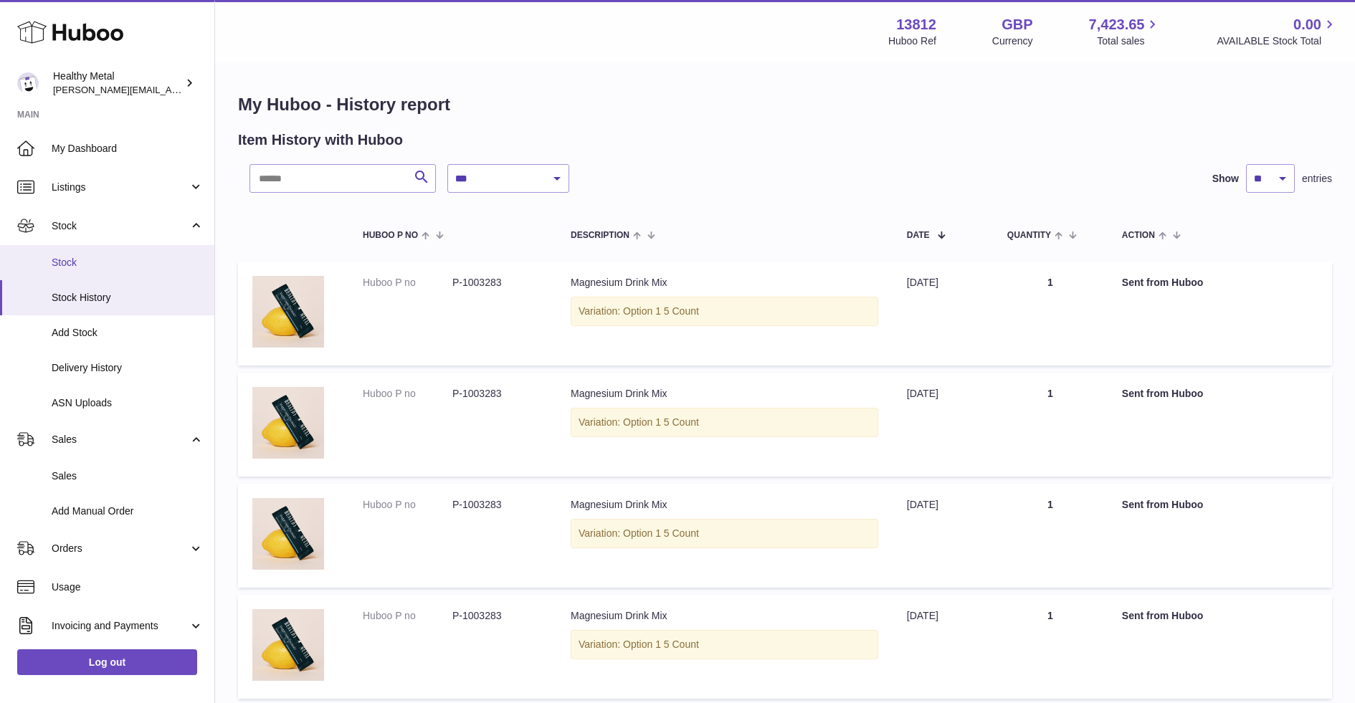
click at [88, 255] on link "Stock" at bounding box center [107, 262] width 214 height 35
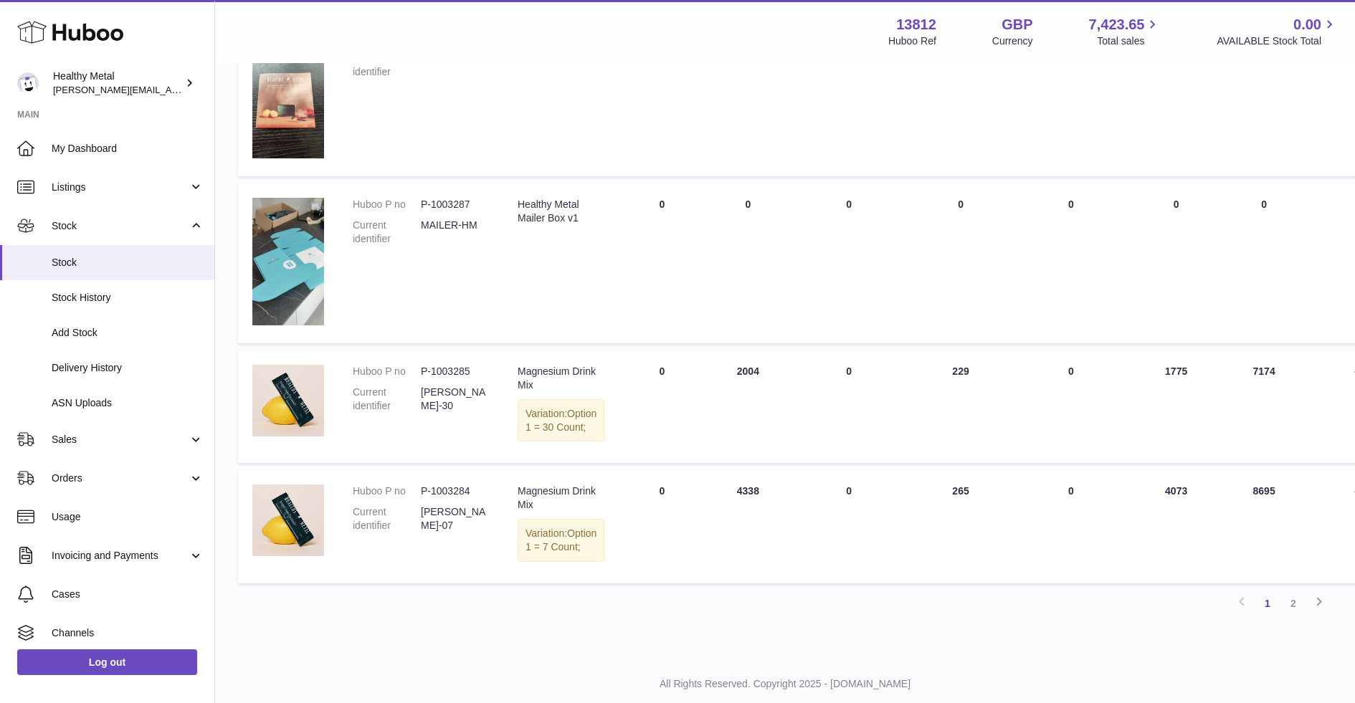
scroll to position [1000, 0]
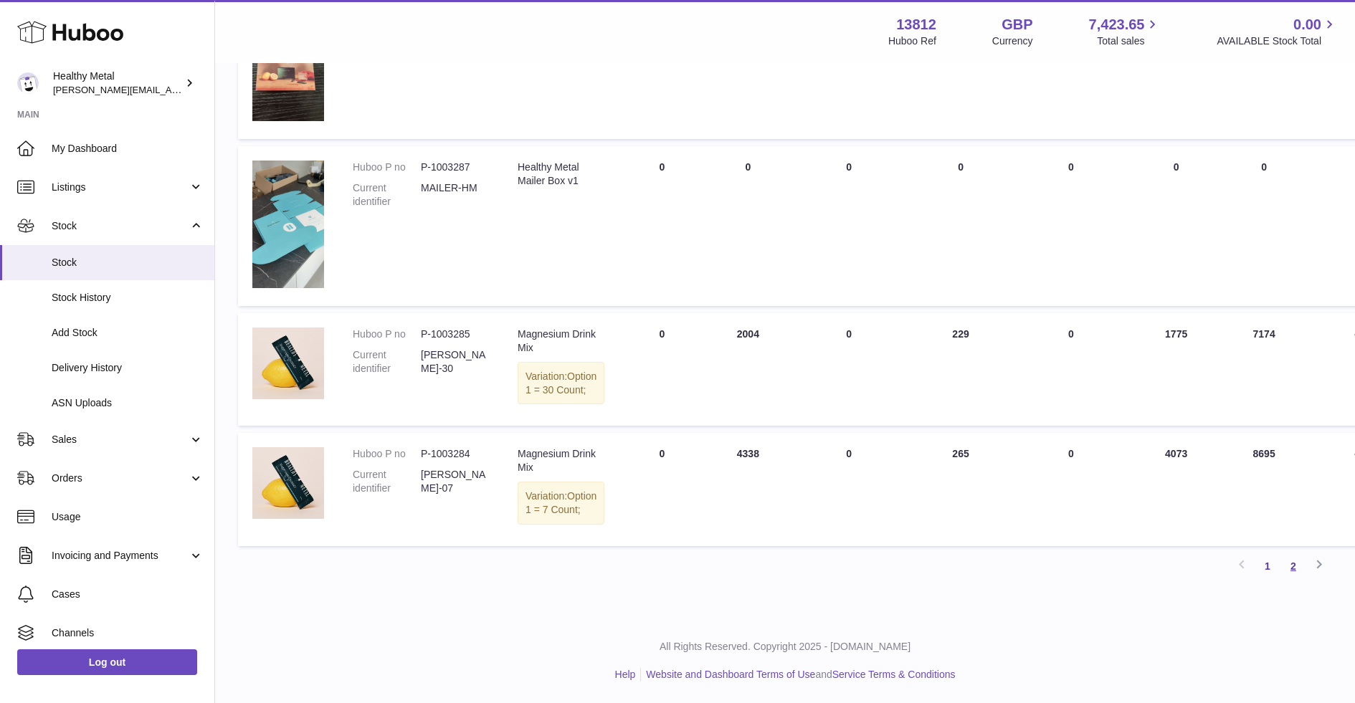
click at [1295, 571] on link "2" at bounding box center [1294, 567] width 26 height 26
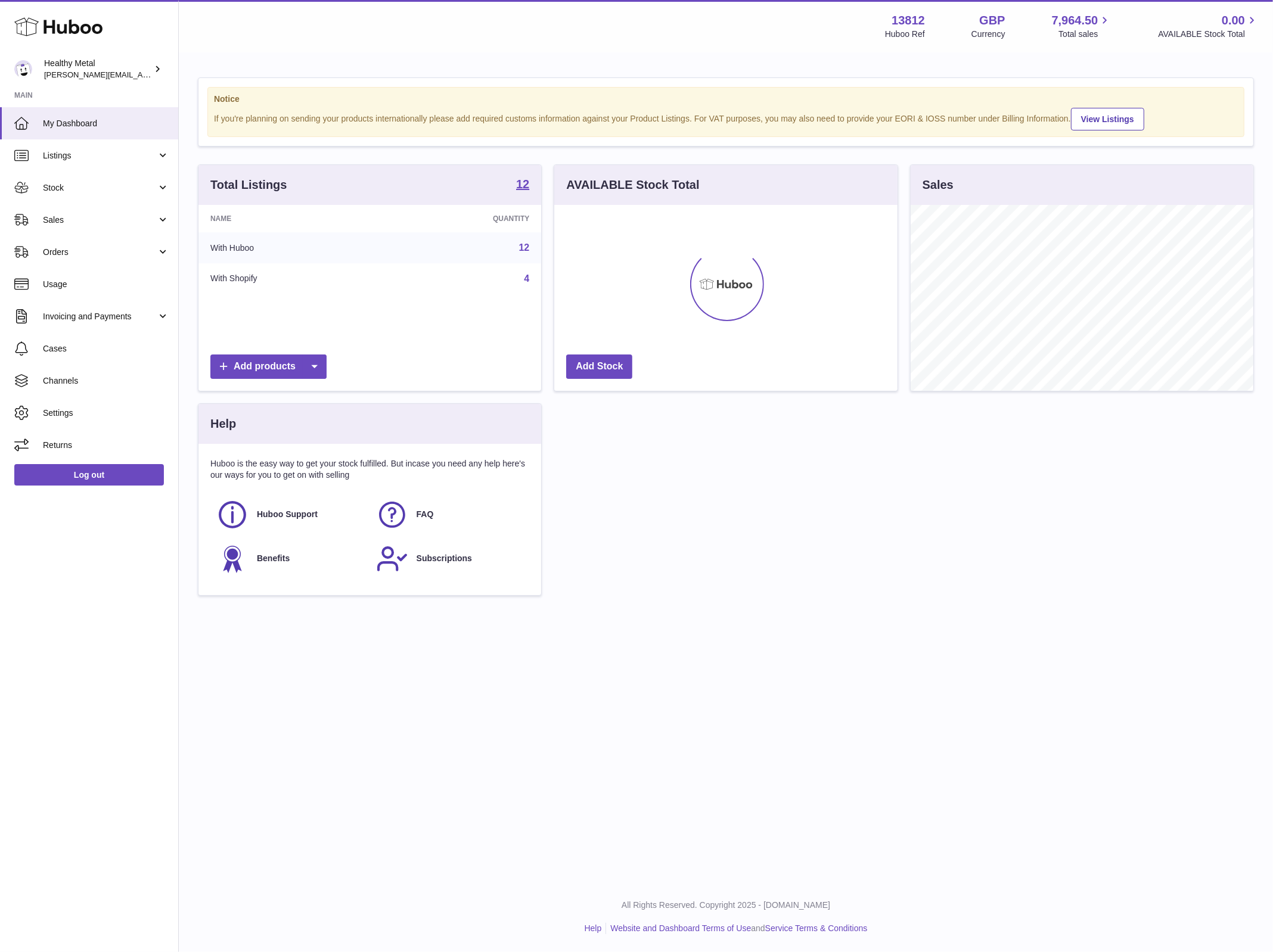
scroll to position [185, 342]
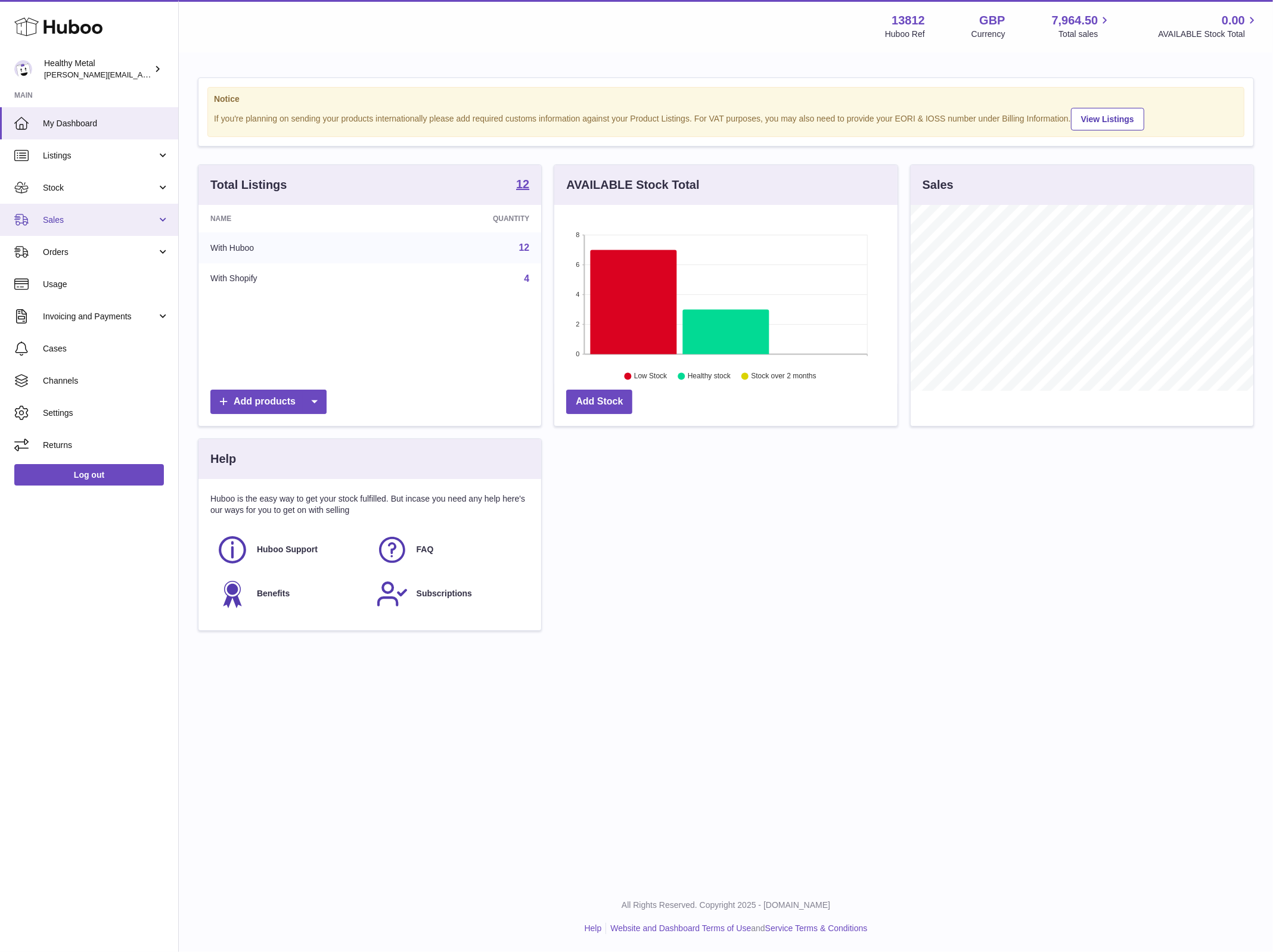
click at [106, 224] on span "Sales" at bounding box center [100, 220] width 114 height 12
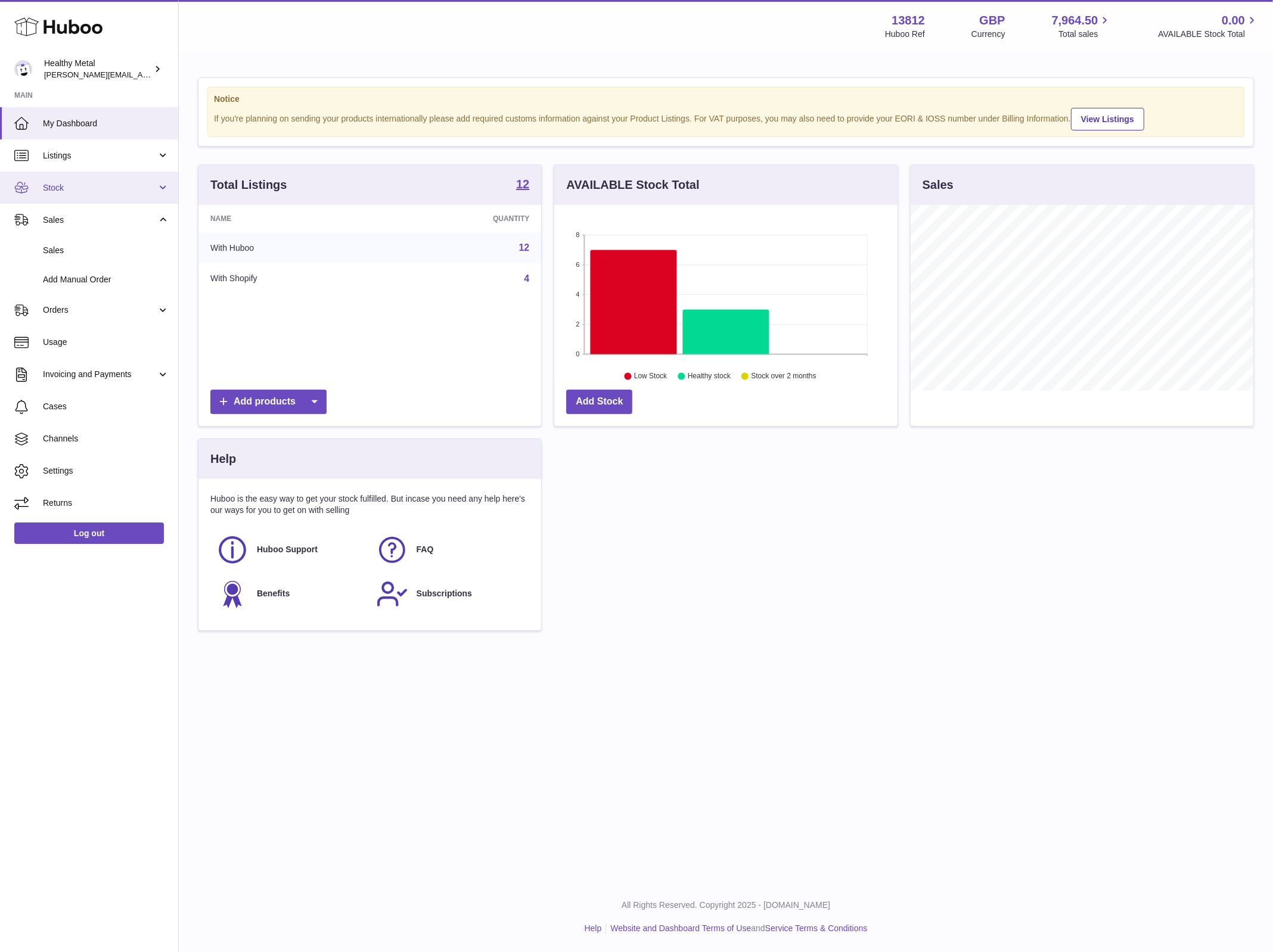
click at [98, 177] on link "Stock" at bounding box center [89, 188] width 178 height 32
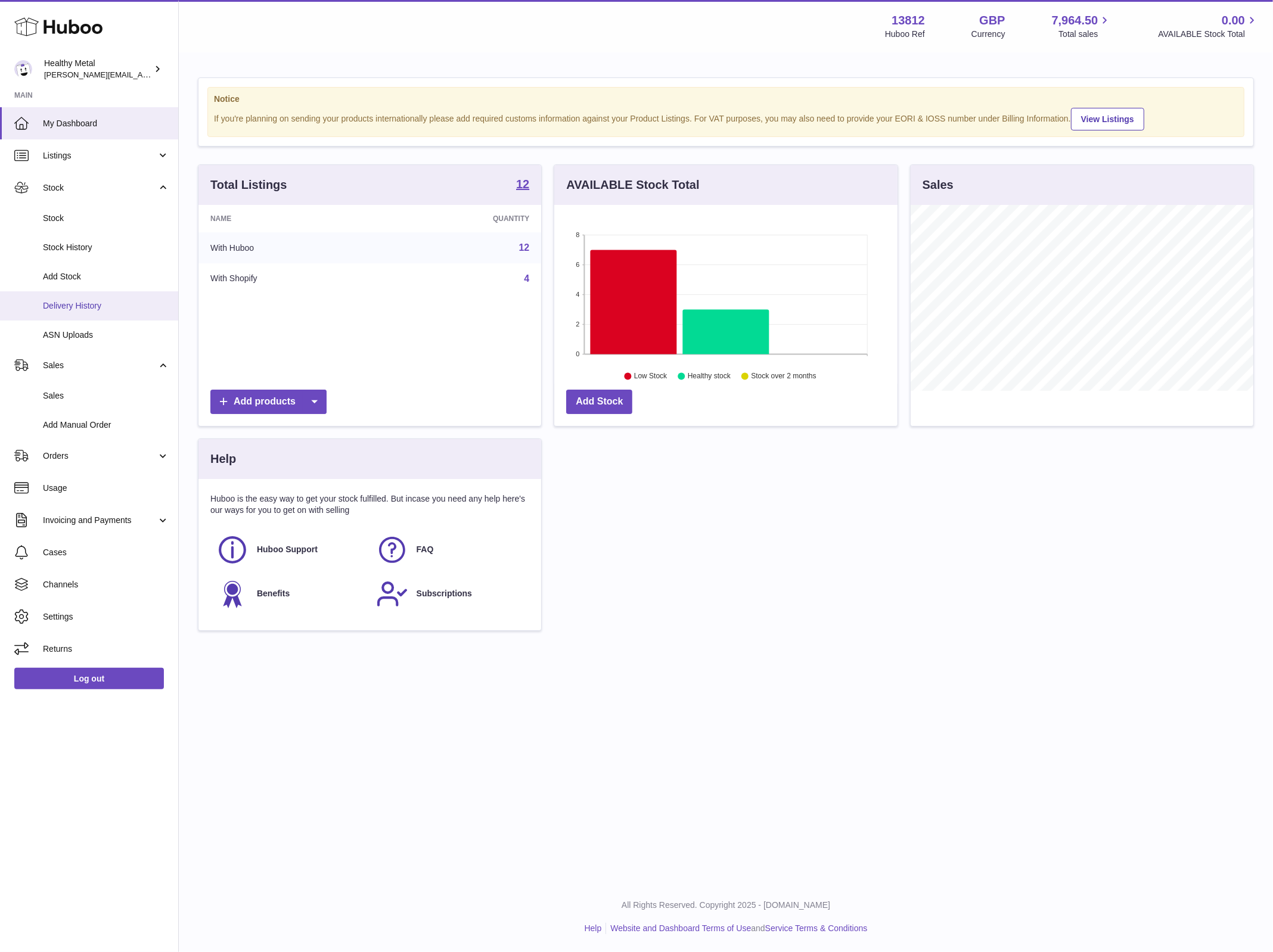
click at [93, 312] on link "Delivery History" at bounding box center [89, 306] width 178 height 29
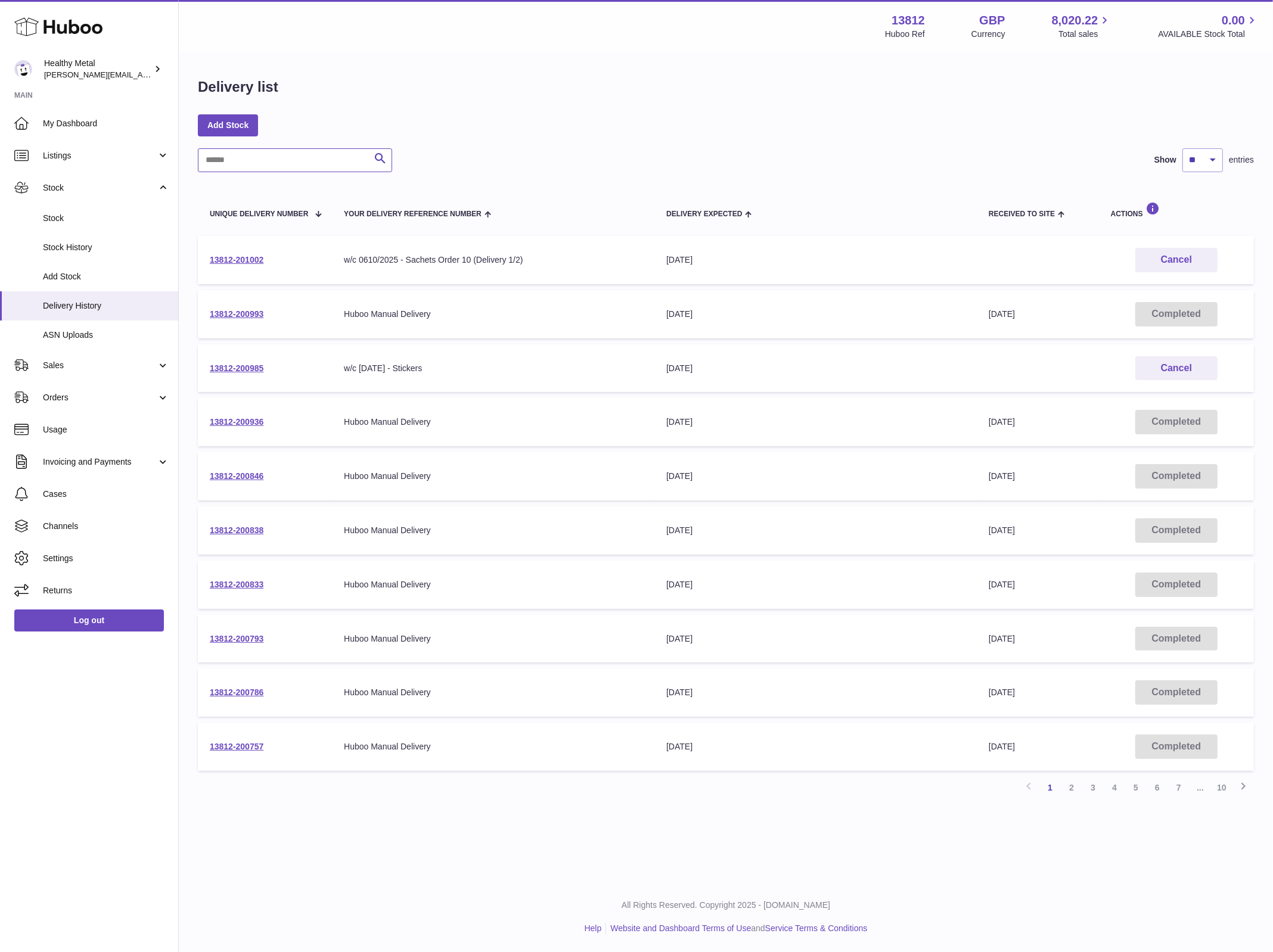
click at [312, 164] on input "text" at bounding box center [295, 160] width 194 height 24
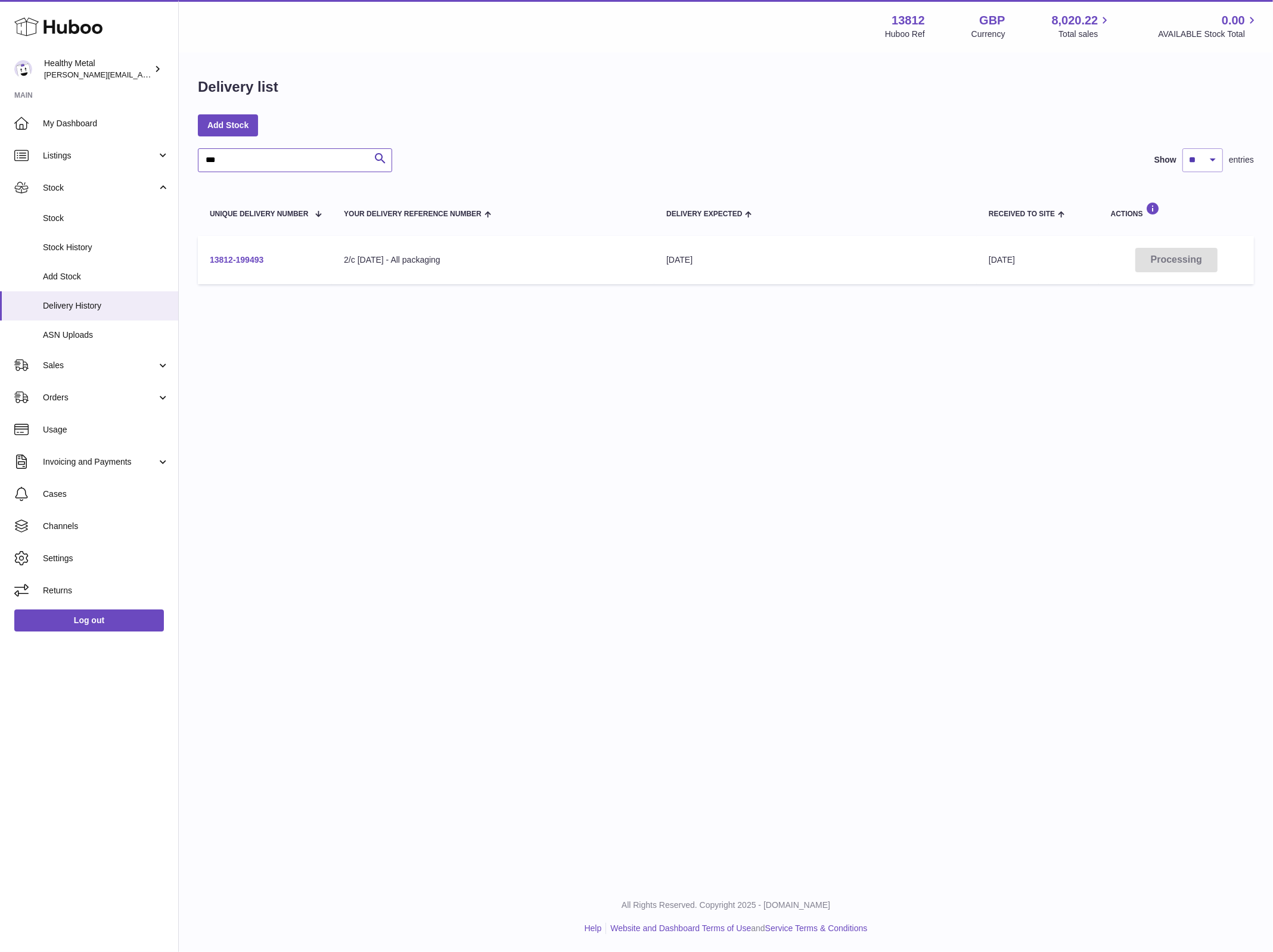
type input "***"
click at [243, 260] on link "13812-199493" at bounding box center [236, 259] width 54 height 9
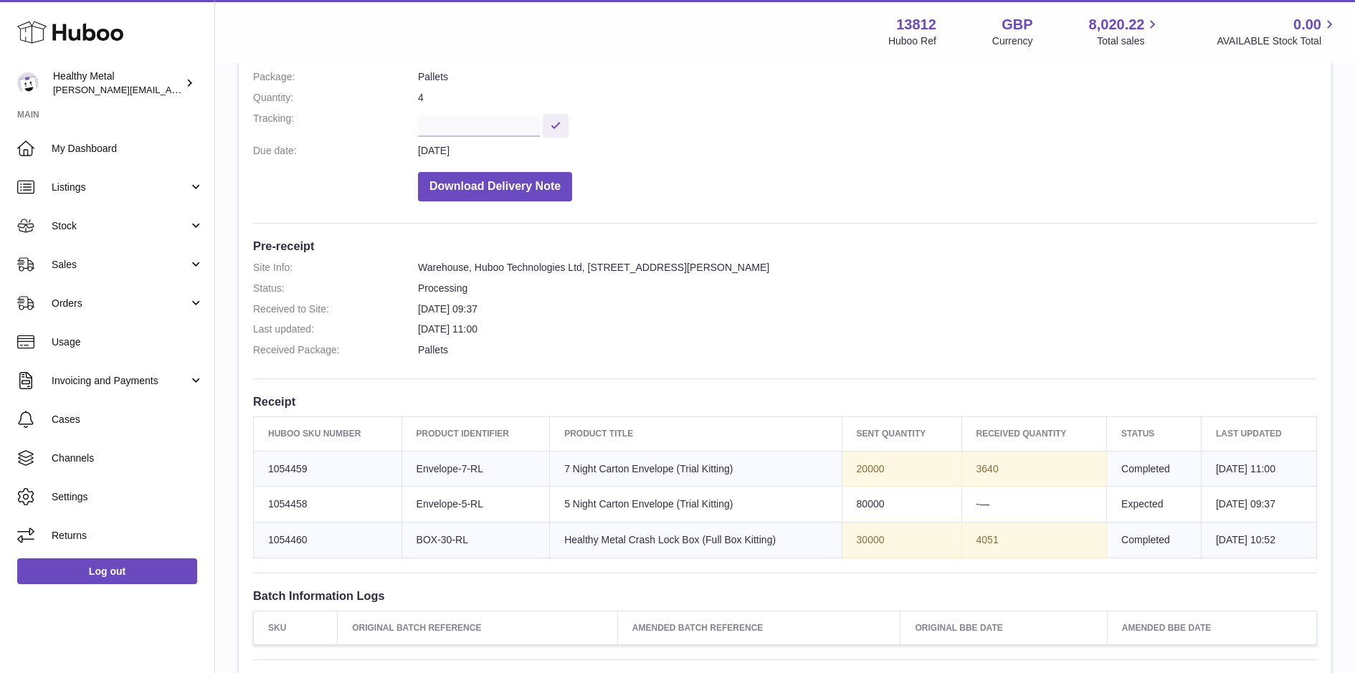
scroll to position [234, 0]
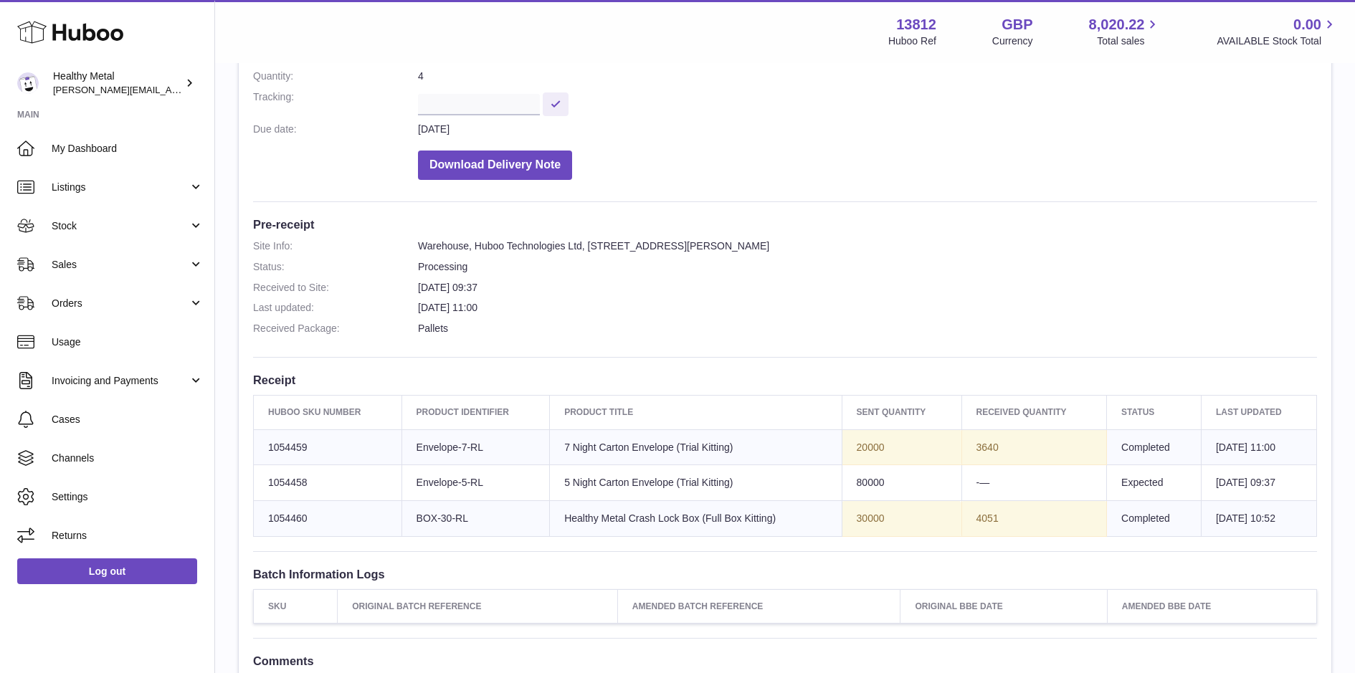
drag, startPoint x: 983, startPoint y: 448, endPoint x: 959, endPoint y: 448, distance: 23.7
click at [962, 448] on td "3640" at bounding box center [1035, 448] width 146 height 36
drag, startPoint x: 985, startPoint y: 515, endPoint x: 961, endPoint y: 489, distance: 35.5
click at [961, 490] on tbody "Huboo SKU Number 1054459 Client Identifier Envelope-7-RL Product title 7 Night …" at bounding box center [785, 484] width 1063 height 108
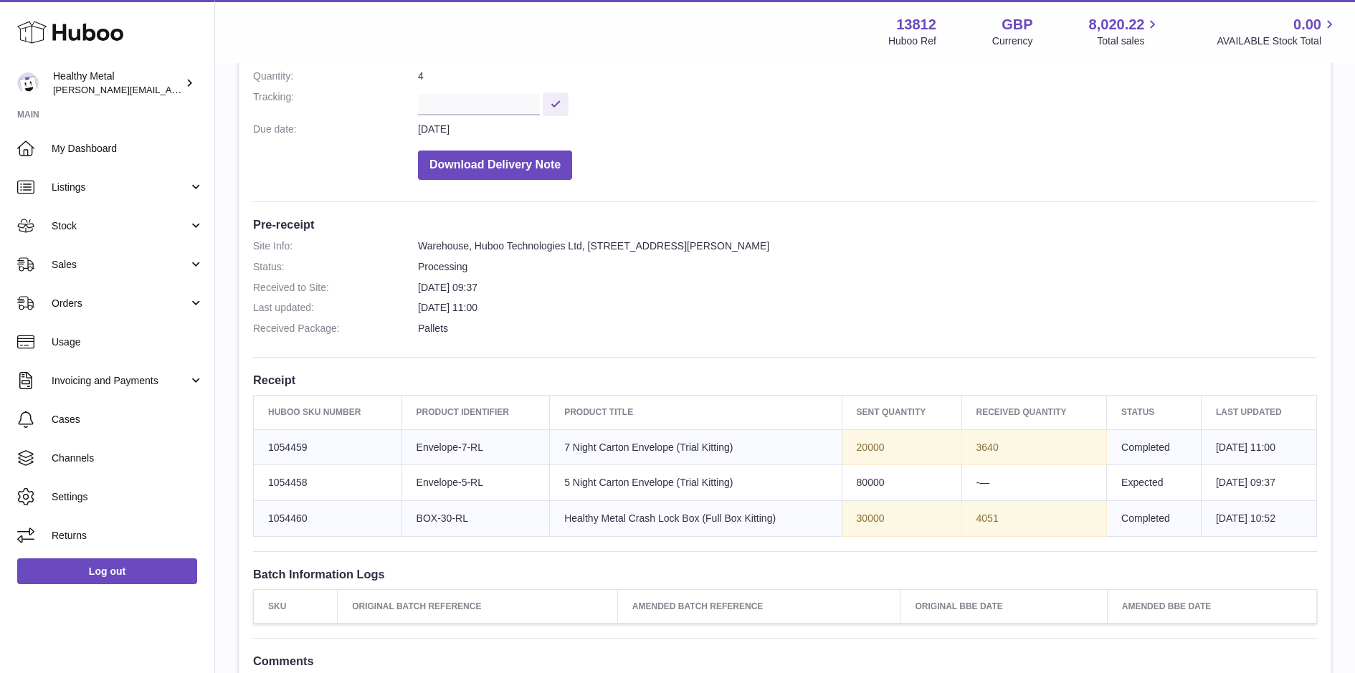
click at [972, 453] on td "3640" at bounding box center [1035, 448] width 146 height 36
click at [984, 447] on td "3640" at bounding box center [1035, 448] width 146 height 36
click at [963, 447] on td "3640" at bounding box center [1035, 448] width 146 height 36
click at [963, 508] on td "4051" at bounding box center [1035, 519] width 146 height 36
drag, startPoint x: 849, startPoint y: 440, endPoint x: 868, endPoint y: 521, distance: 82.6
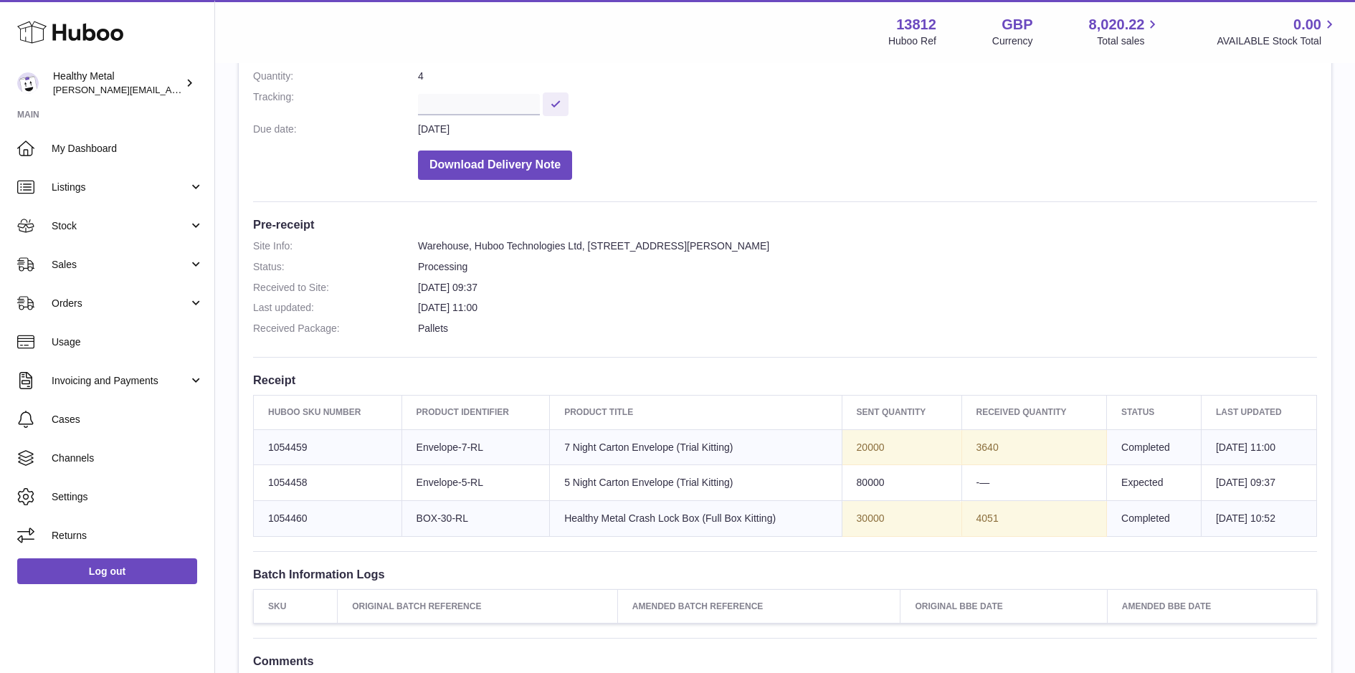
click at [868, 521] on tbody "Huboo SKU Number 1054459 Client Identifier Envelope-7-RL Product title 7 Night …" at bounding box center [785, 484] width 1063 height 108
click at [868, 521] on td "Sent Quantity 30000" at bounding box center [902, 519] width 120 height 36
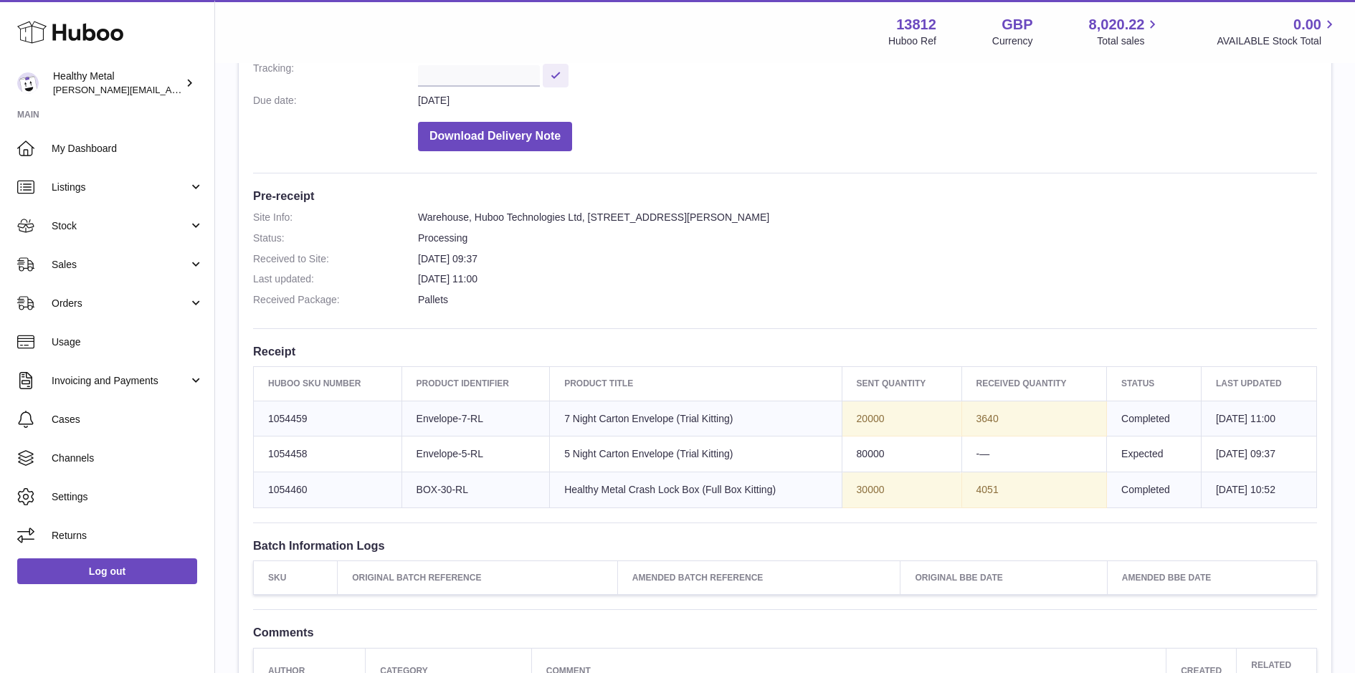
drag, startPoint x: 938, startPoint y: 488, endPoint x: 843, endPoint y: 420, distance: 117.2
click at [843, 420] on tbody "Huboo SKU Number 1054459 Client Identifier Envelope-7-RL Product title 7 Night …" at bounding box center [785, 455] width 1063 height 108
click at [843, 420] on td "Sent Quantity 20000" at bounding box center [902, 419] width 120 height 36
drag, startPoint x: 873, startPoint y: 455, endPoint x: 843, endPoint y: 455, distance: 30.1
click at [843, 455] on td "Sent Quantity 80000" at bounding box center [902, 455] width 120 height 36
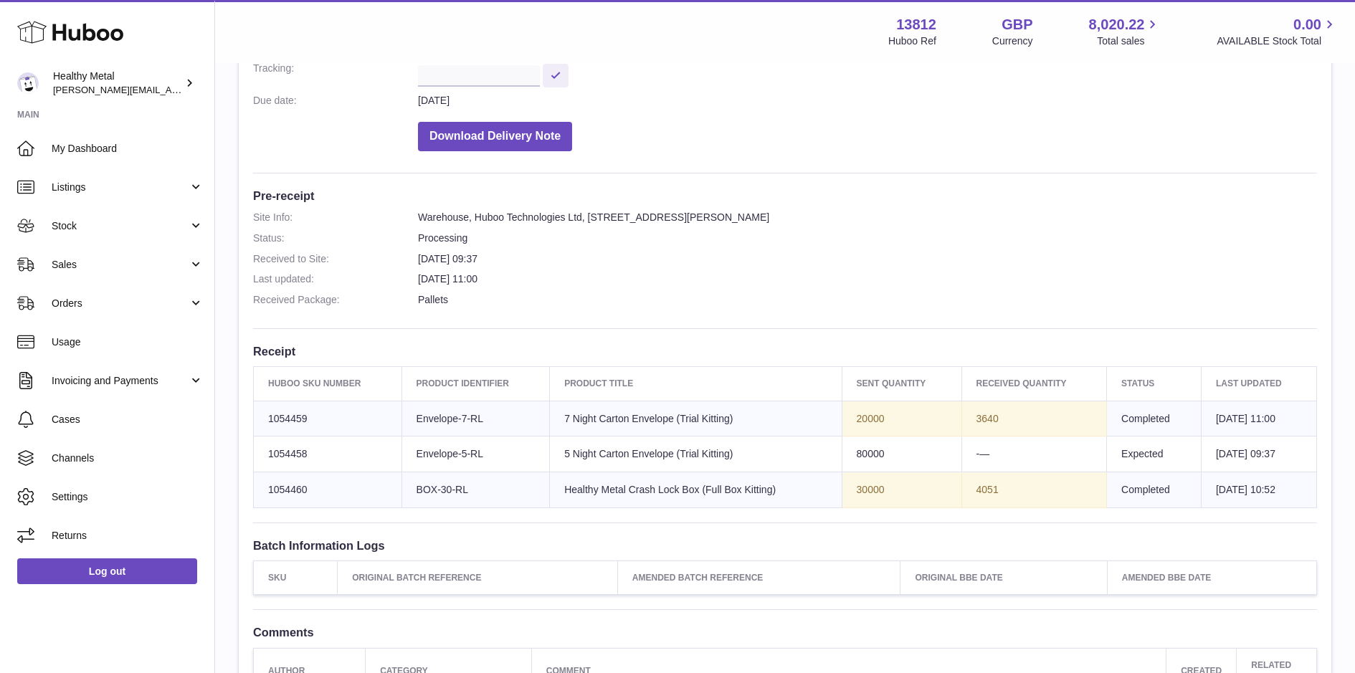
click at [839, 338] on div "Site Info: 13812-199493 Unit 2 More Plus Central Park Hudson Ave Severn Beach B…" at bounding box center [785, 320] width 1093 height 881
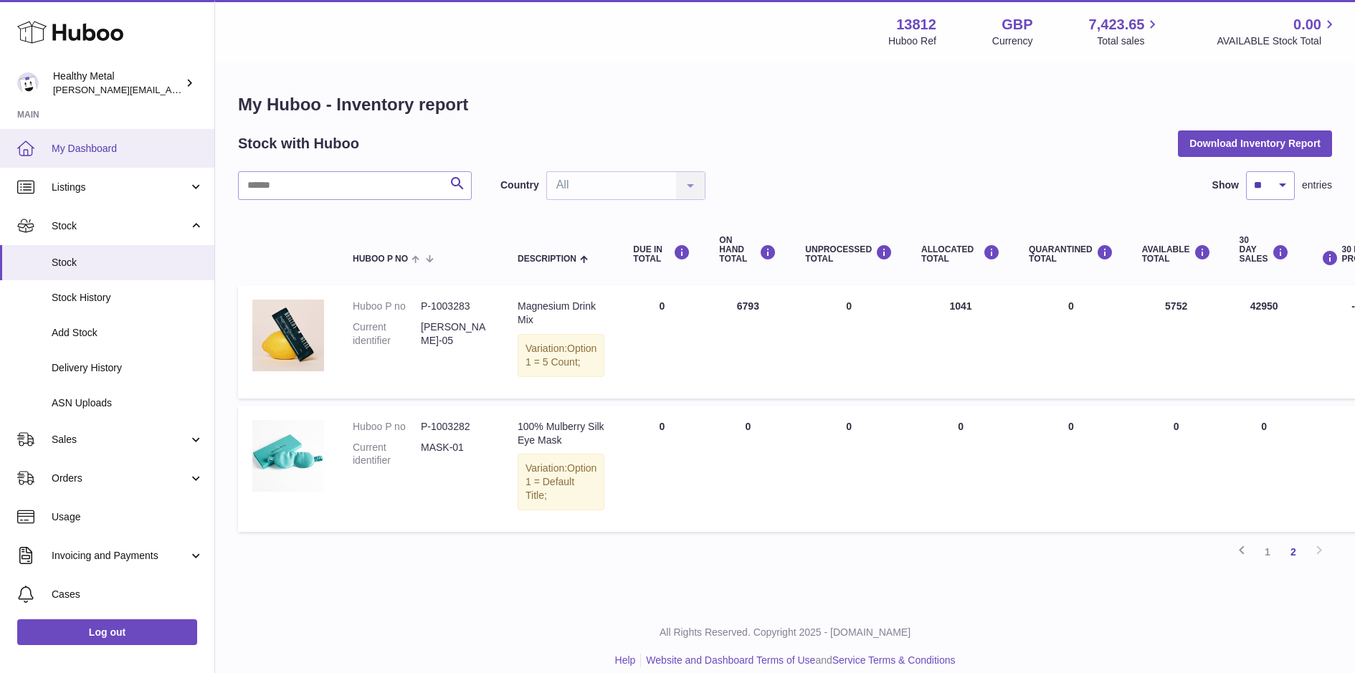
click at [98, 143] on span "My Dashboard" at bounding box center [128, 149] width 152 height 14
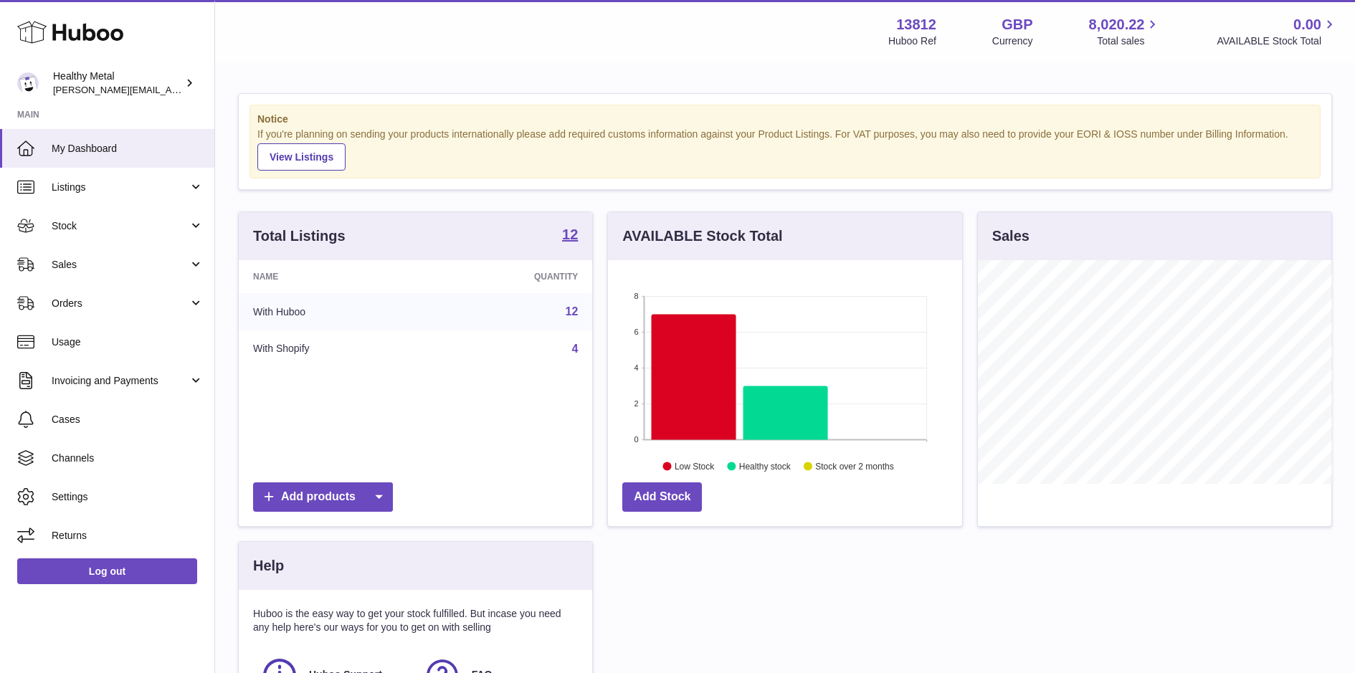
scroll to position [223, 353]
